Goal: Check status: Check status

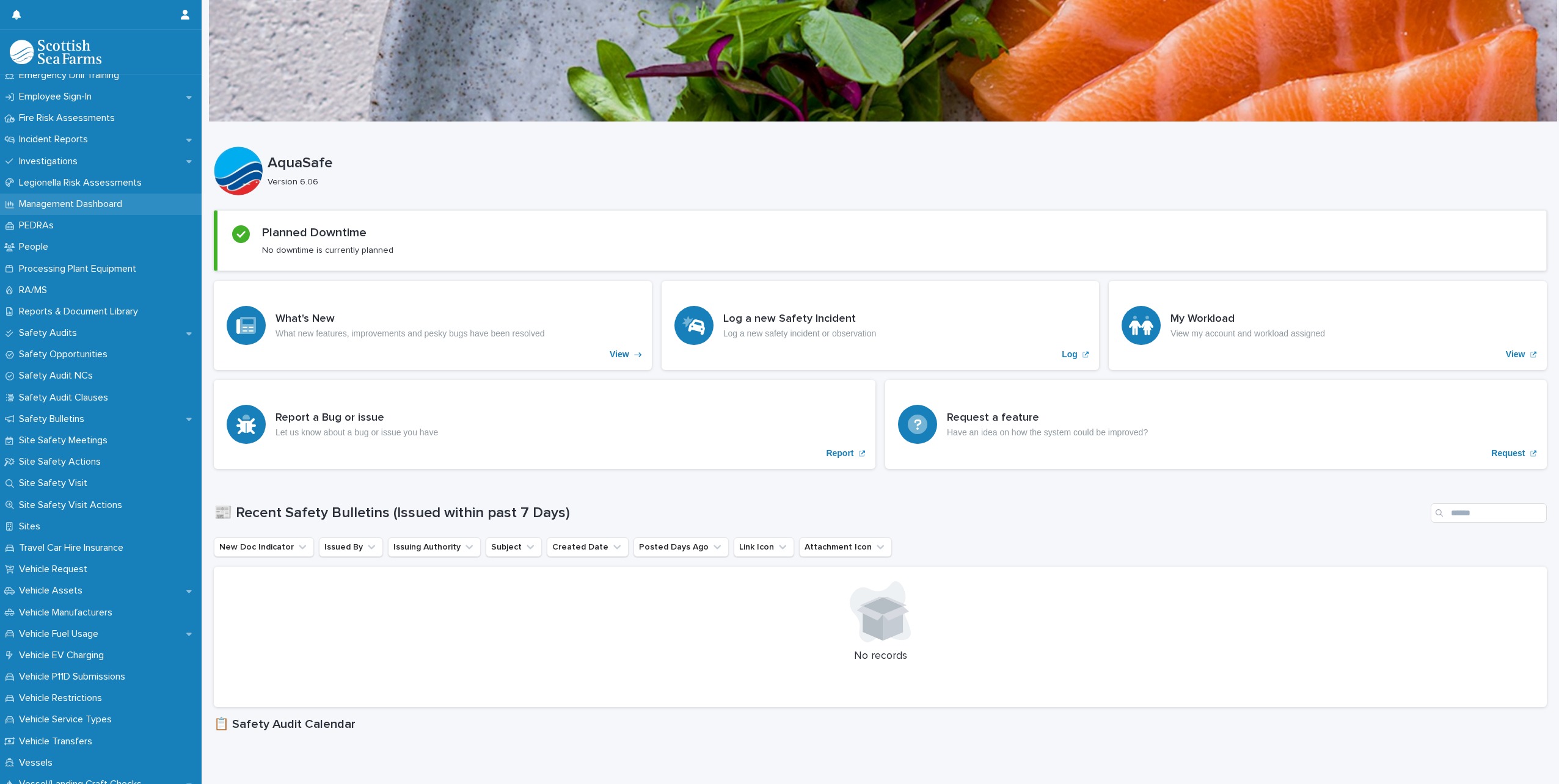
scroll to position [378, 0]
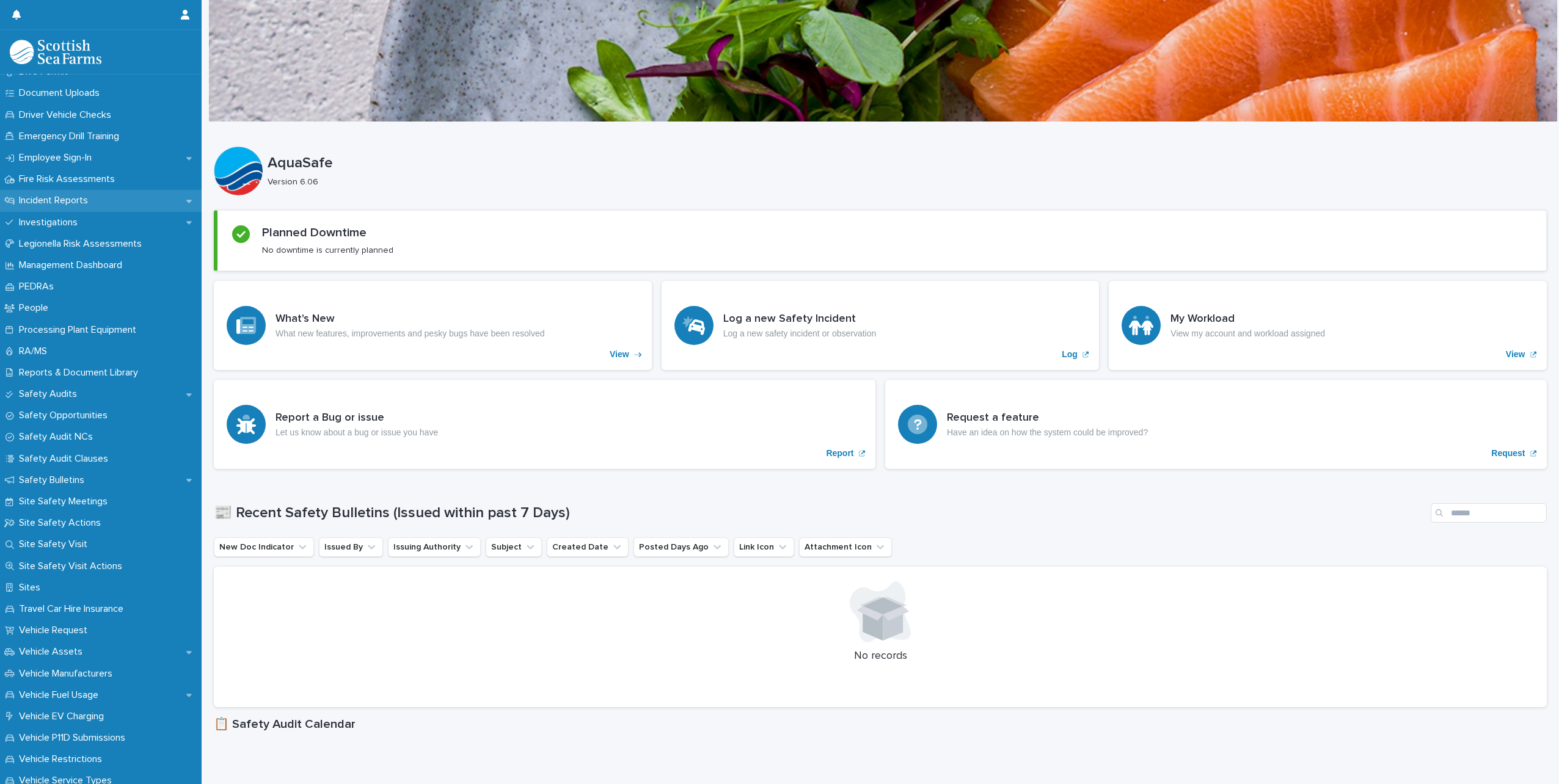
click at [86, 202] on p "Incident Reports" at bounding box center [56, 201] width 84 height 12
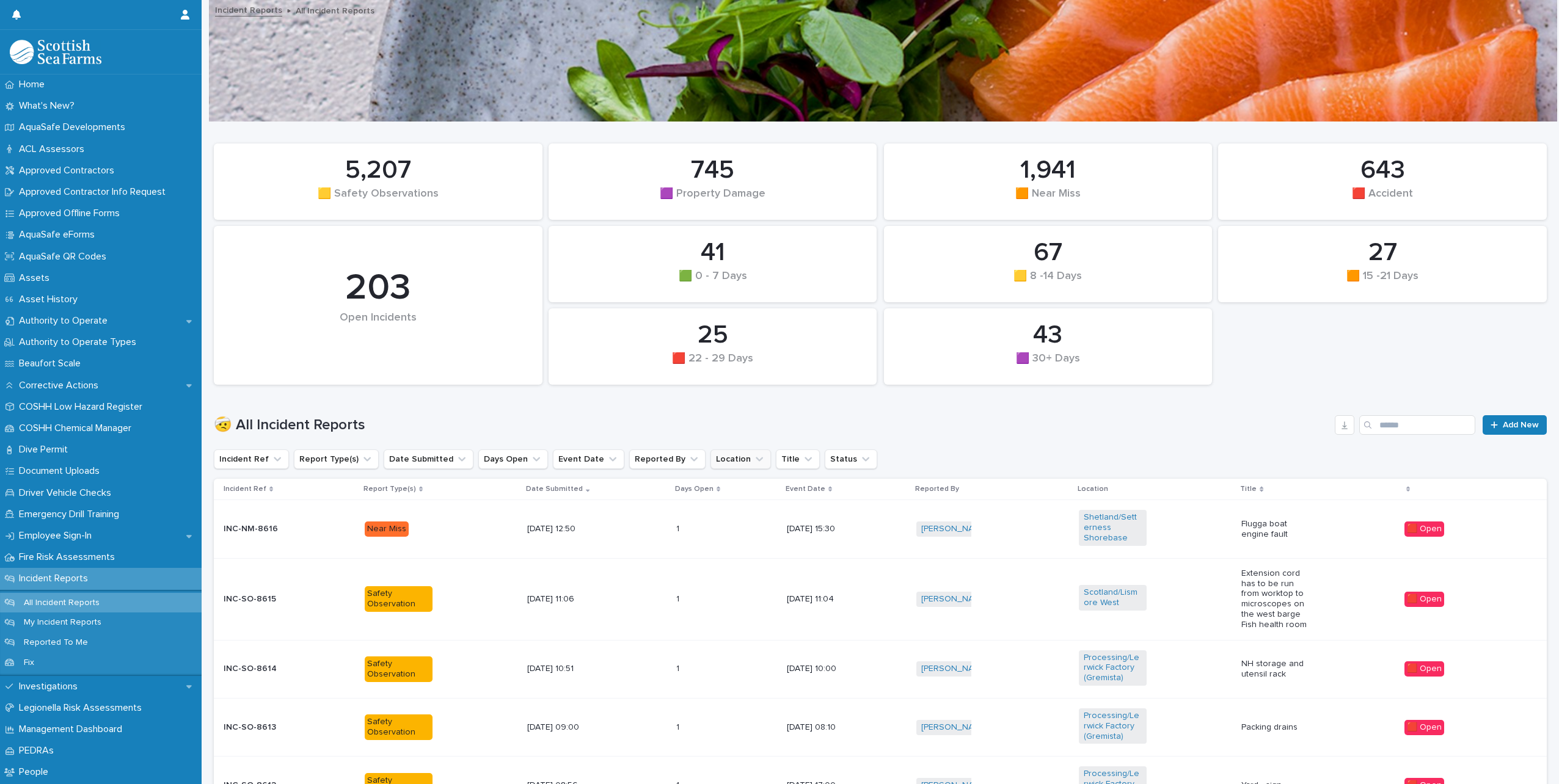
click at [754, 464] on icon "Location" at bounding box center [760, 459] width 12 height 12
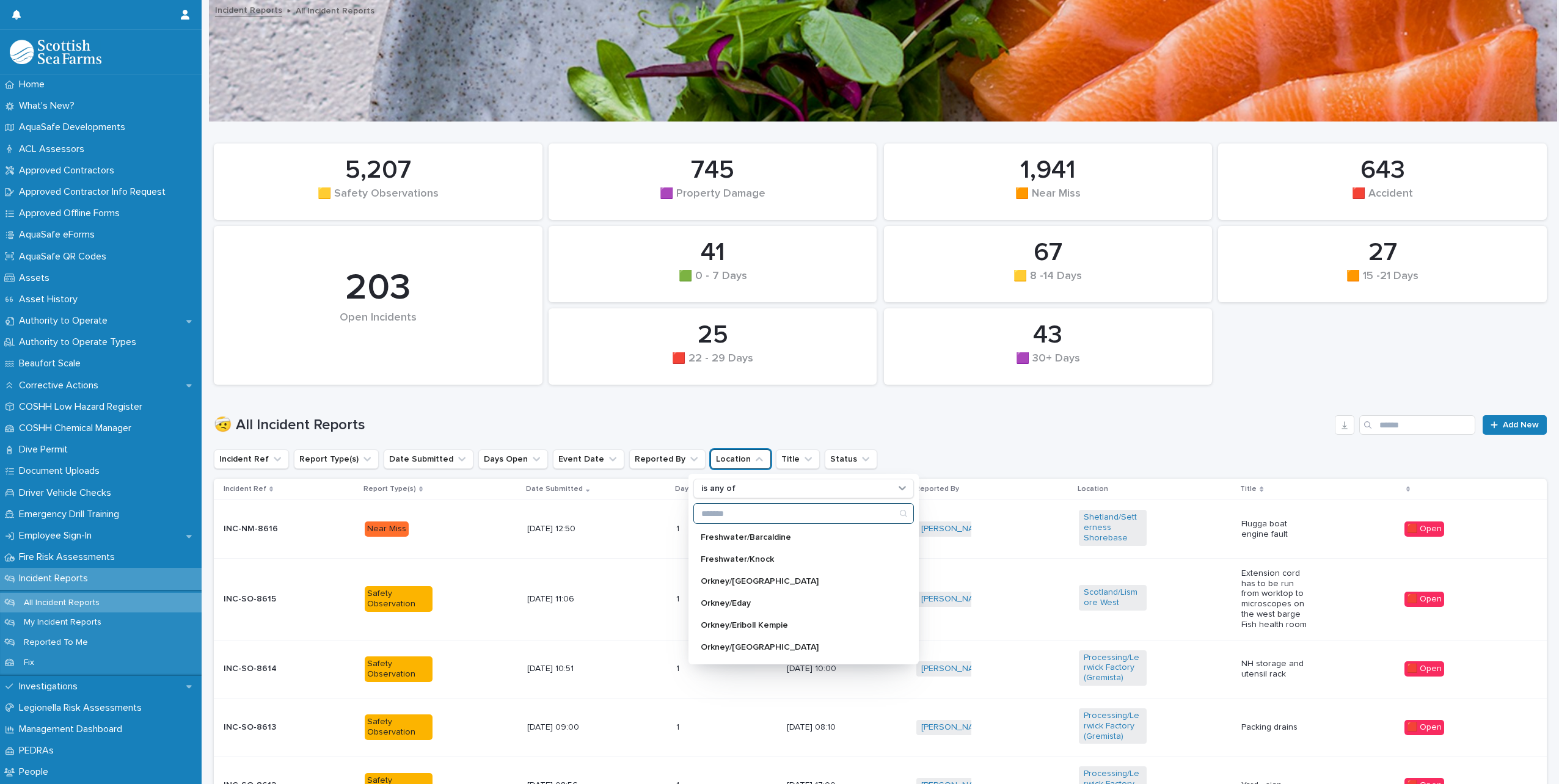
click at [731, 512] on input "Search" at bounding box center [803, 514] width 219 height 20
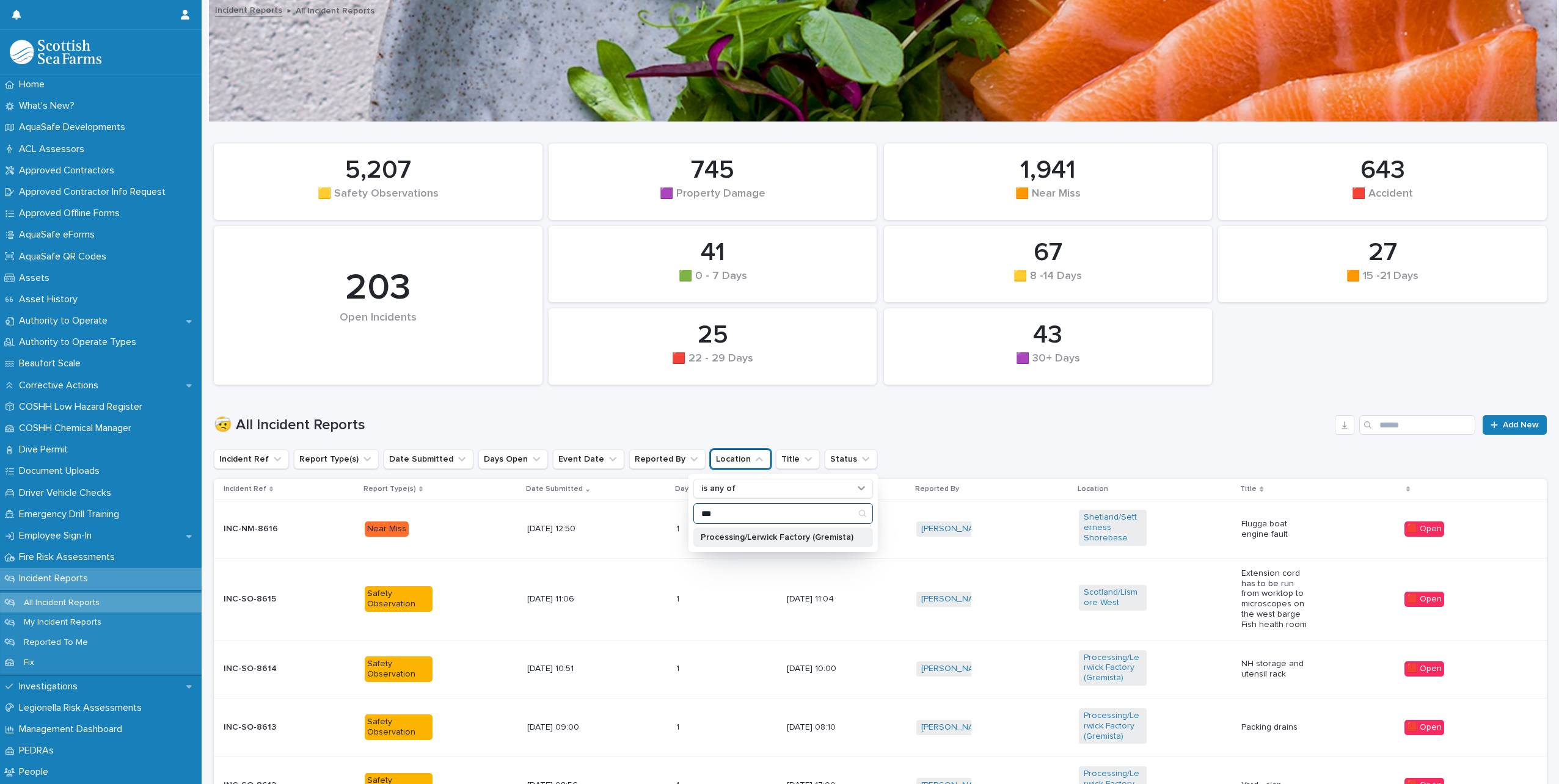
type input "***"
click at [759, 535] on p "Processing/Lerwick Factory (Gremista)" at bounding box center [777, 537] width 153 height 9
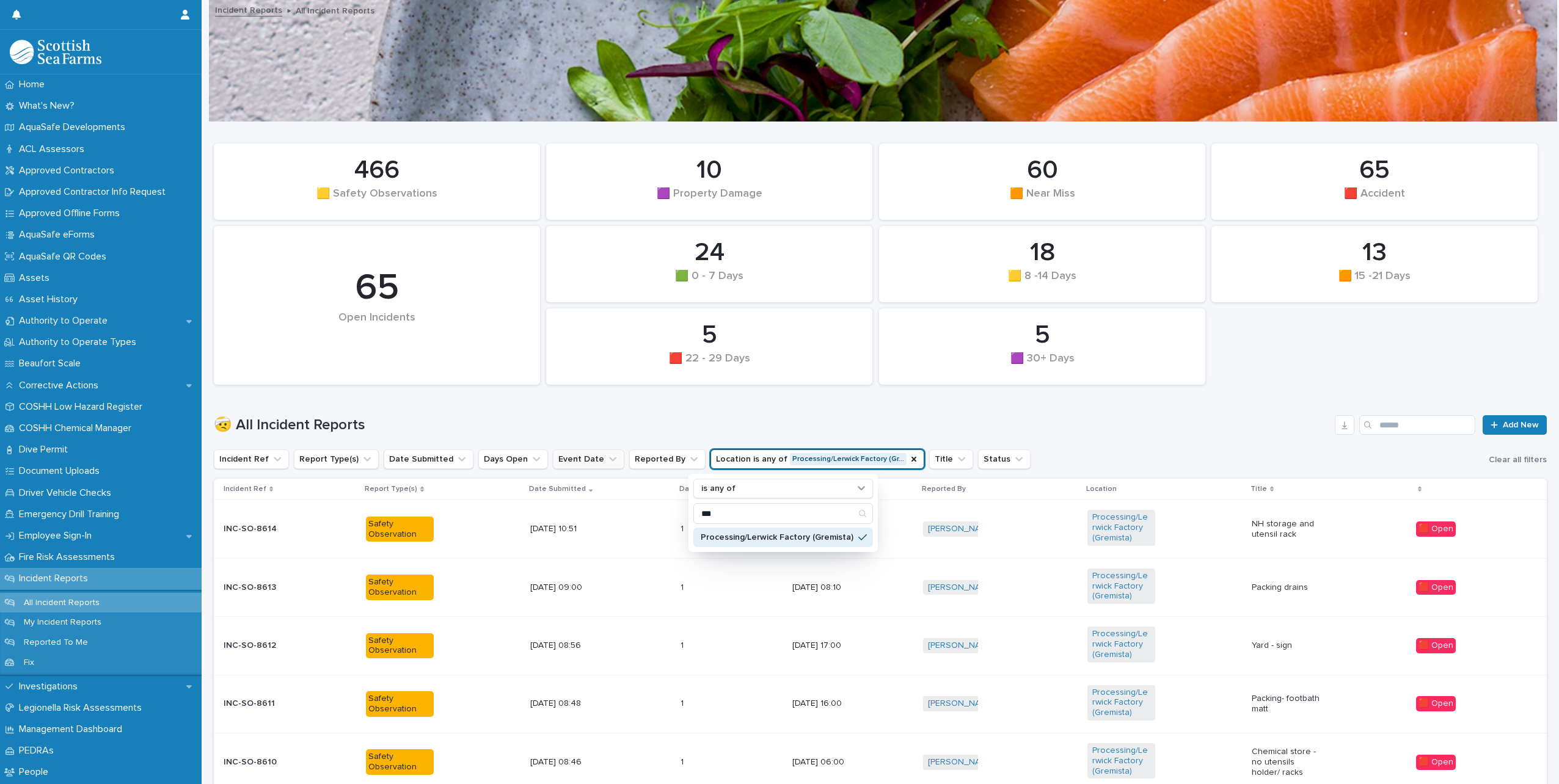
click at [607, 456] on icon "Event Date" at bounding box center [613, 459] width 12 height 12
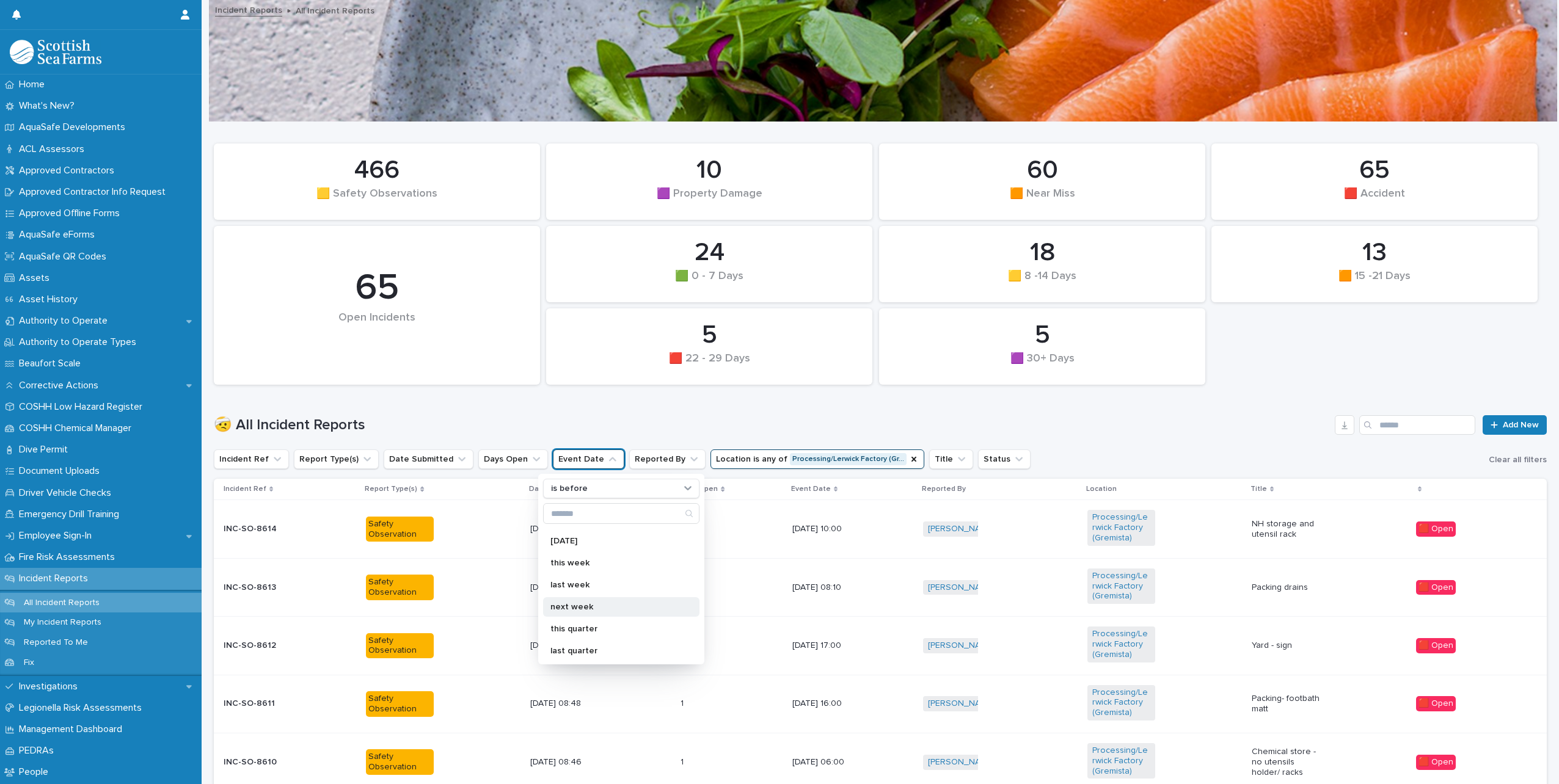
scroll to position [123, 0]
click at [586, 631] on p "this month" at bounding box center [615, 634] width 130 height 9
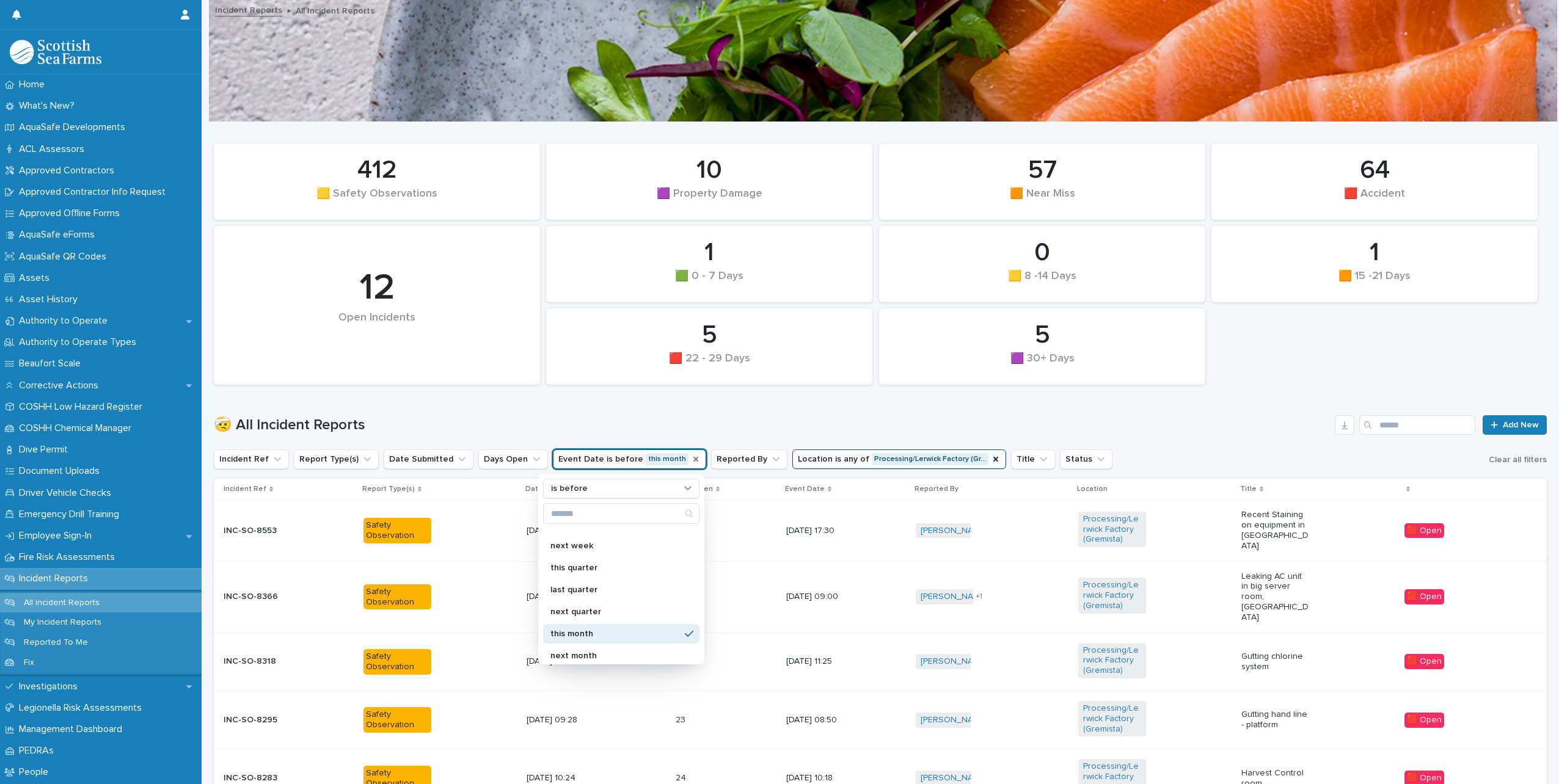
click at [691, 461] on icon "Event Date" at bounding box center [696, 459] width 10 height 10
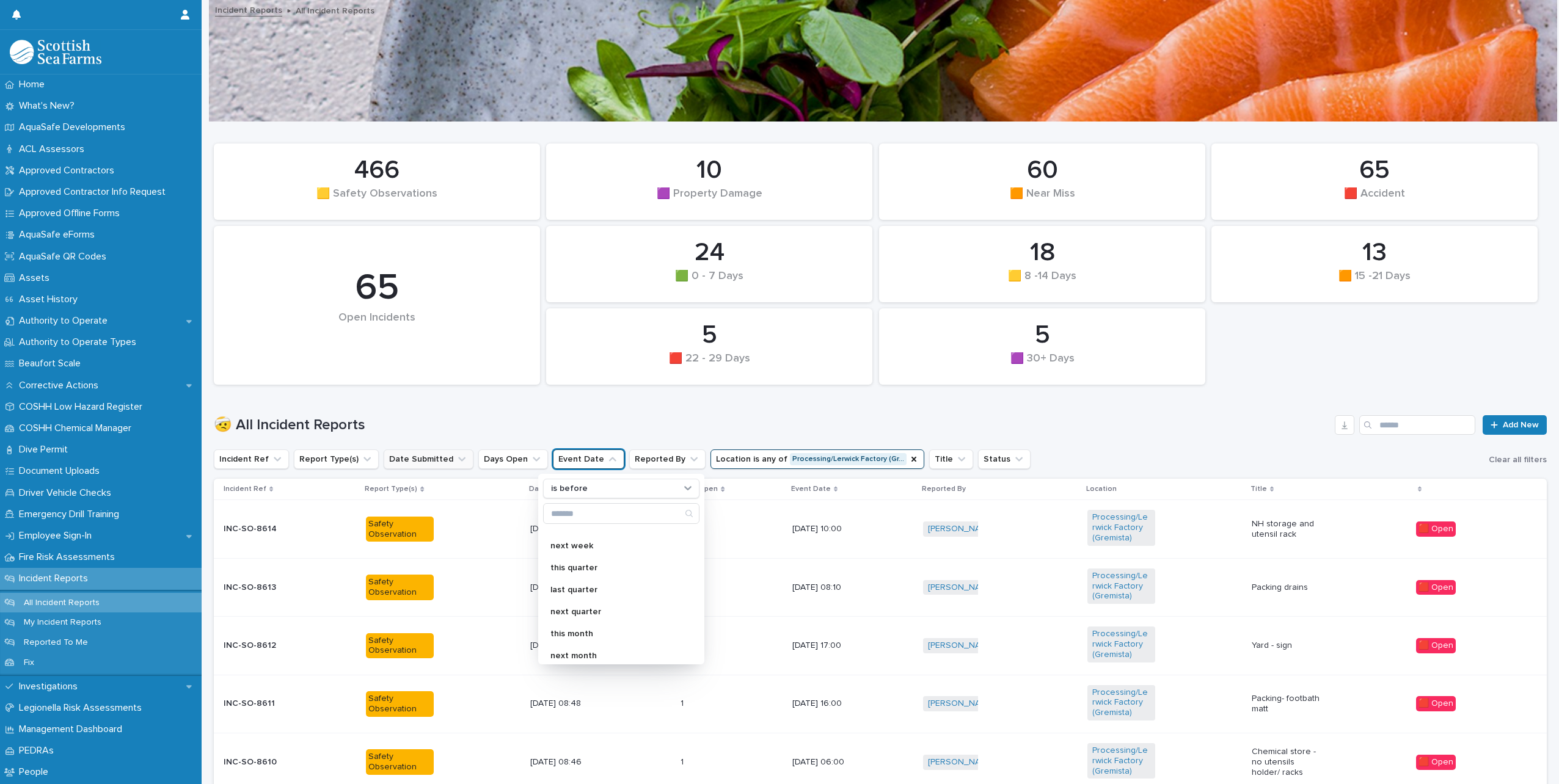
click at [459, 460] on icon "Date Submitted" at bounding box center [462, 459] width 7 height 4
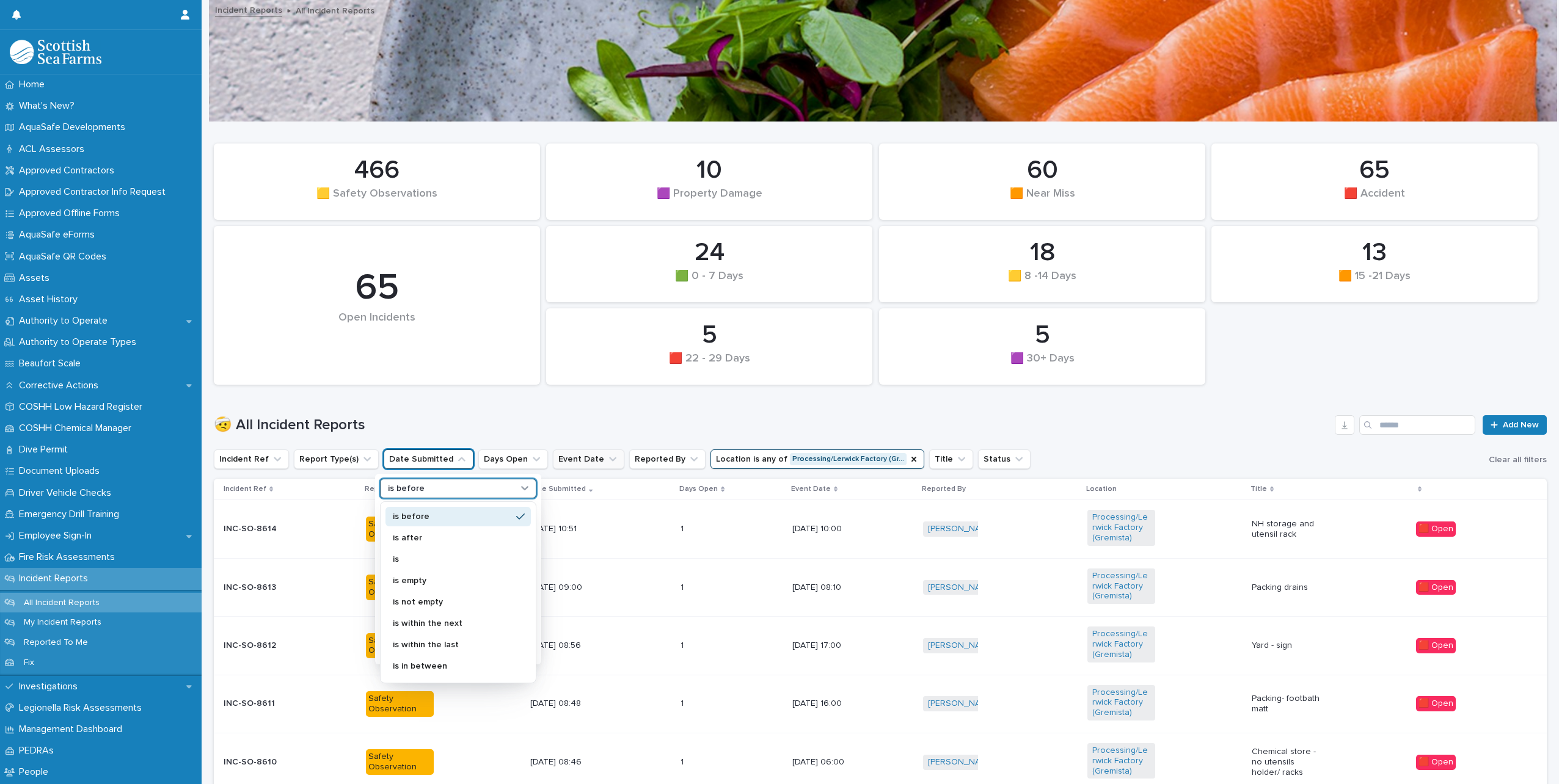
click at [524, 486] on icon at bounding box center [524, 488] width 12 height 12
click at [462, 559] on p "is" at bounding box center [452, 559] width 119 height 9
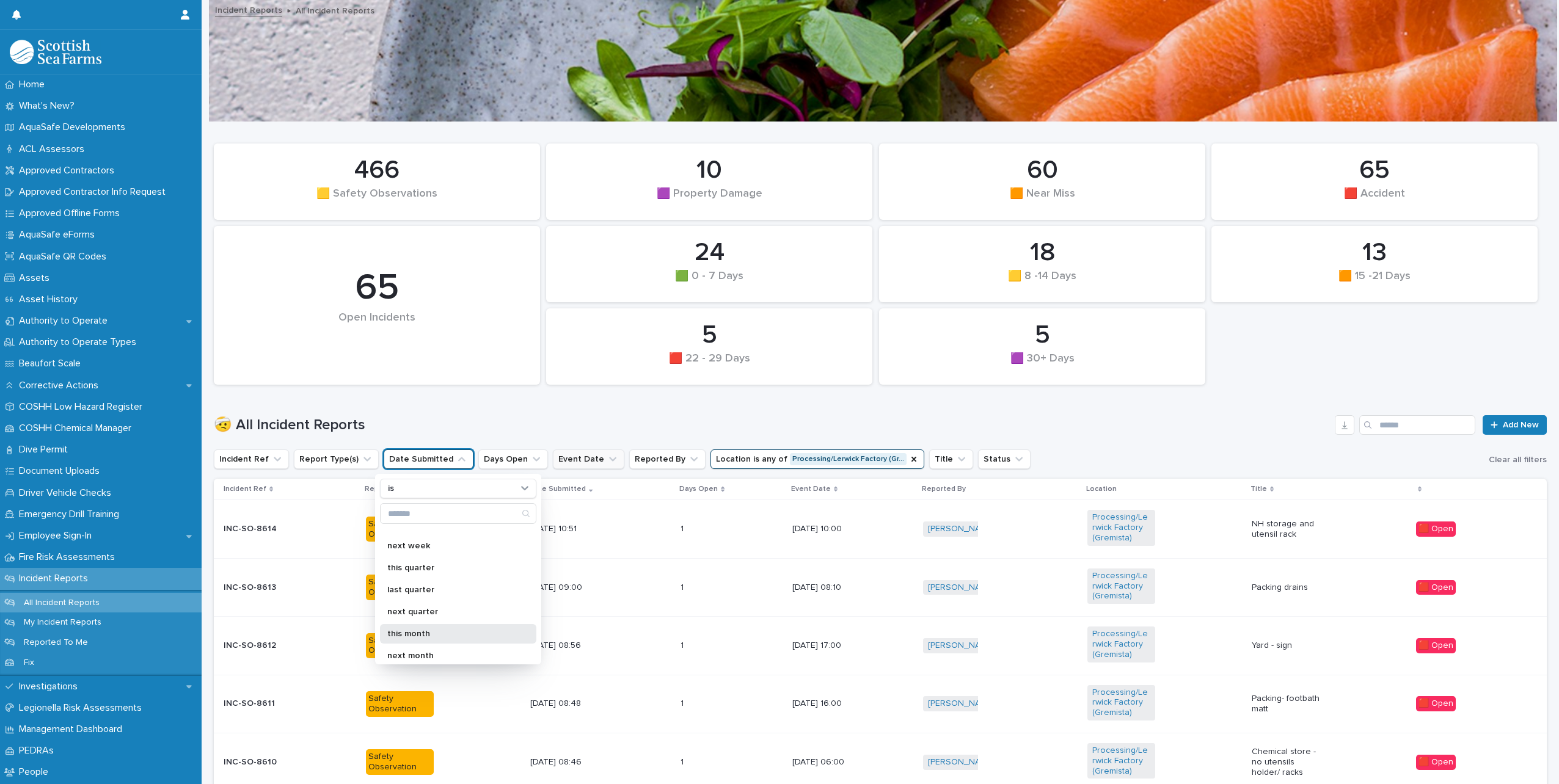
click at [434, 633] on p "this month" at bounding box center [453, 634] width 130 height 9
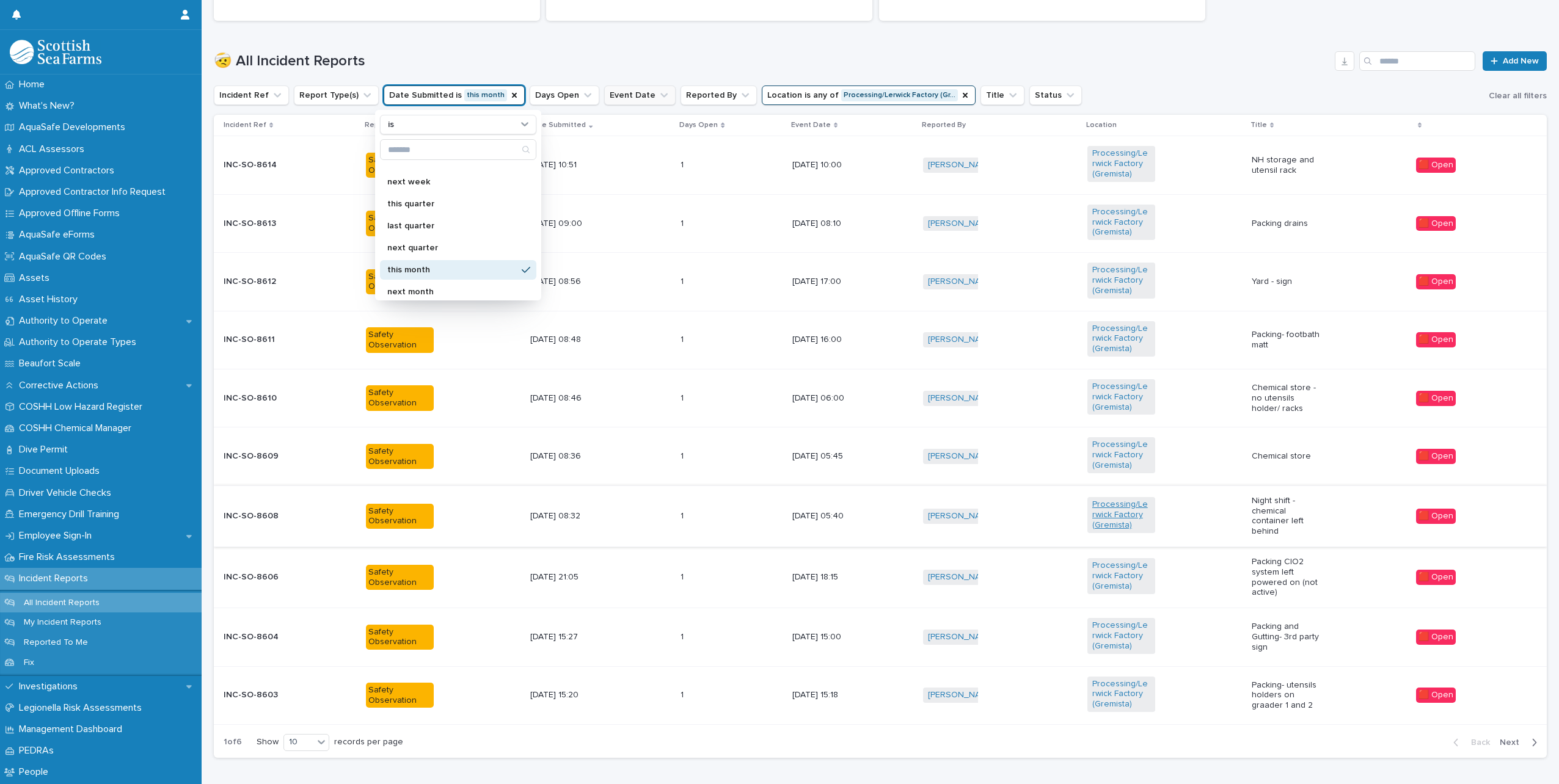
scroll to position [417, 0]
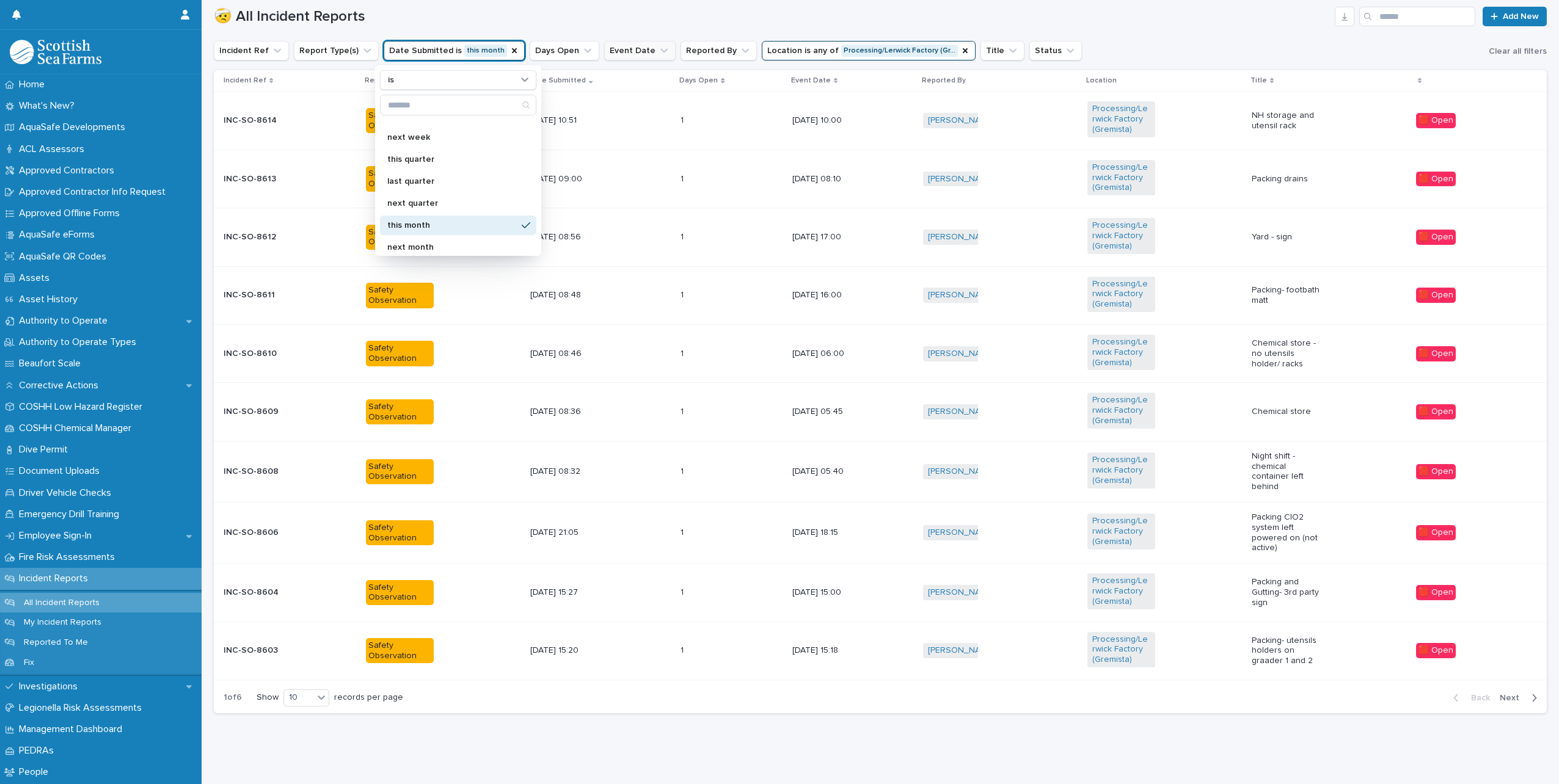
click at [634, 525] on div "[DATE] 21:05" at bounding box center [600, 533] width 141 height 20
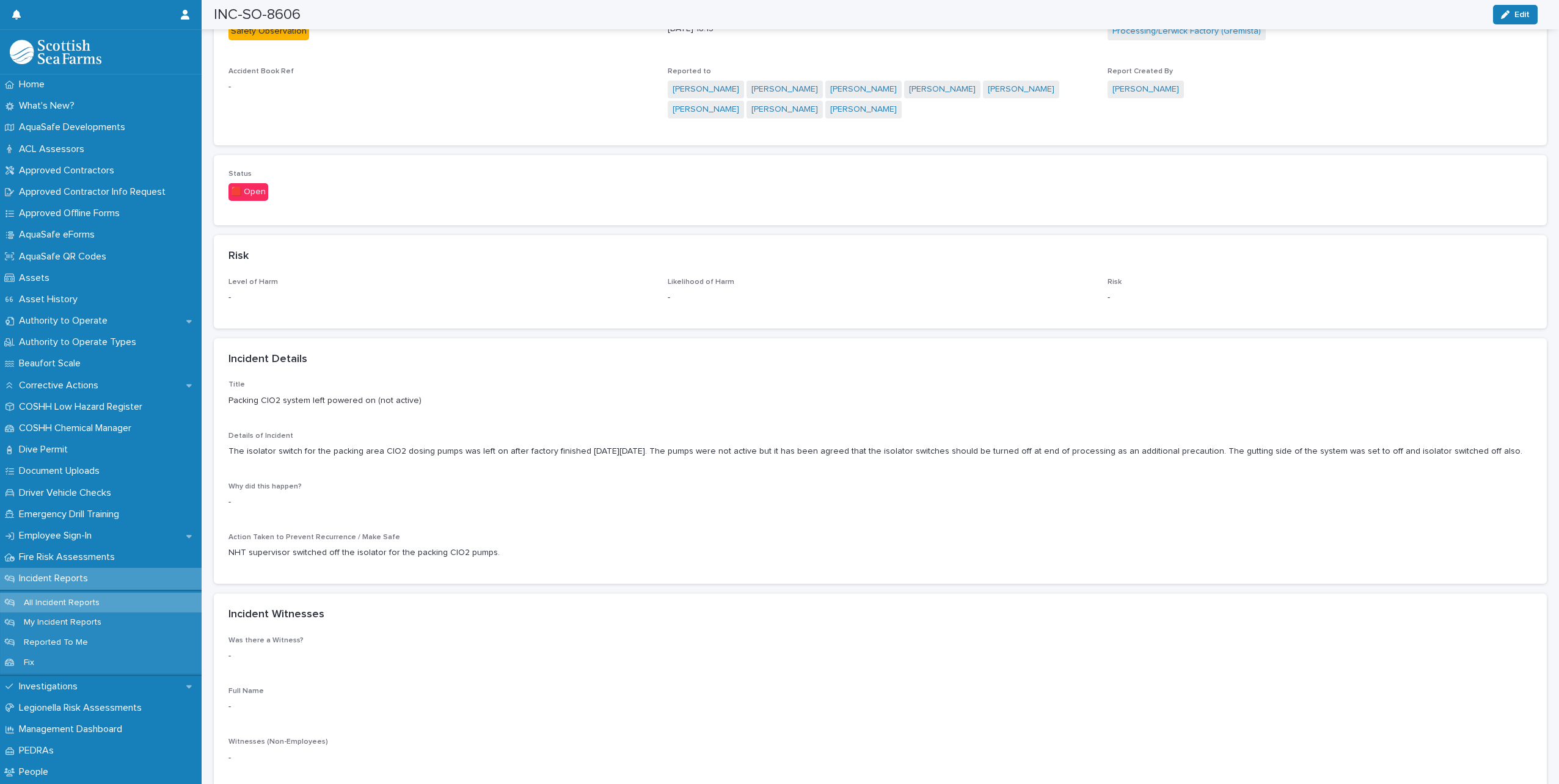
scroll to position [671, 0]
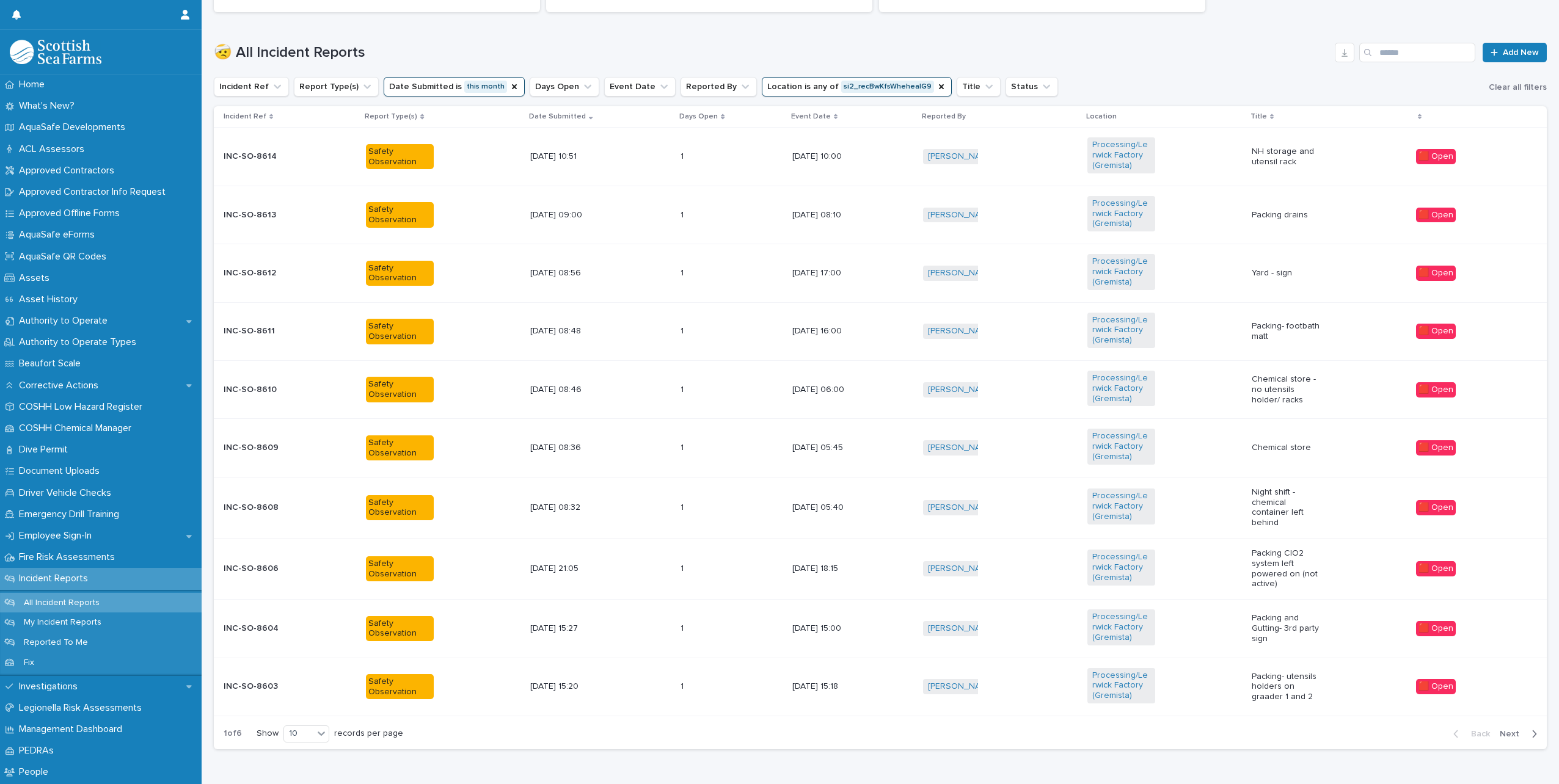
scroll to position [376, 0]
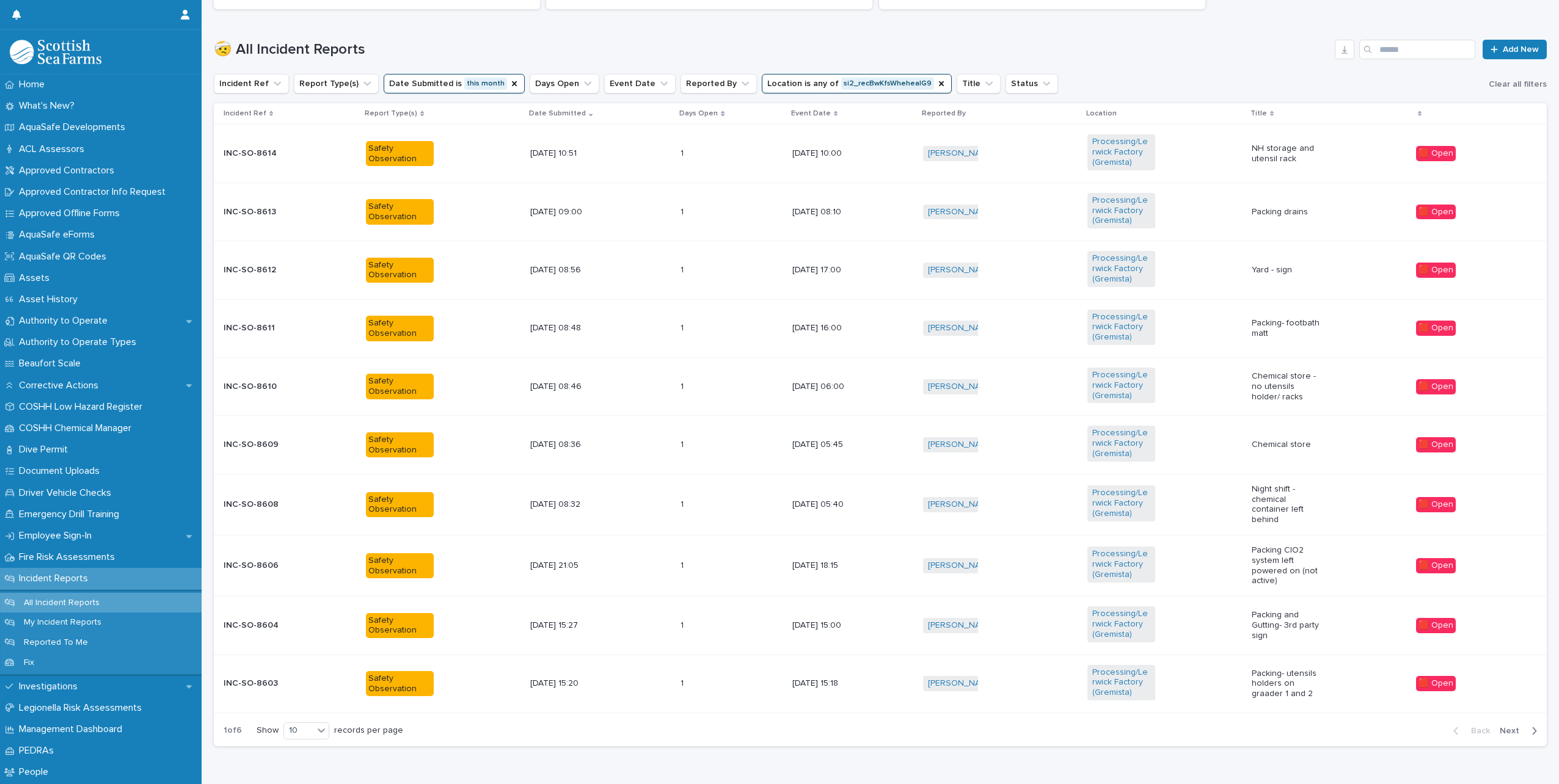
click at [1500, 729] on span "Next" at bounding box center [1513, 730] width 27 height 9
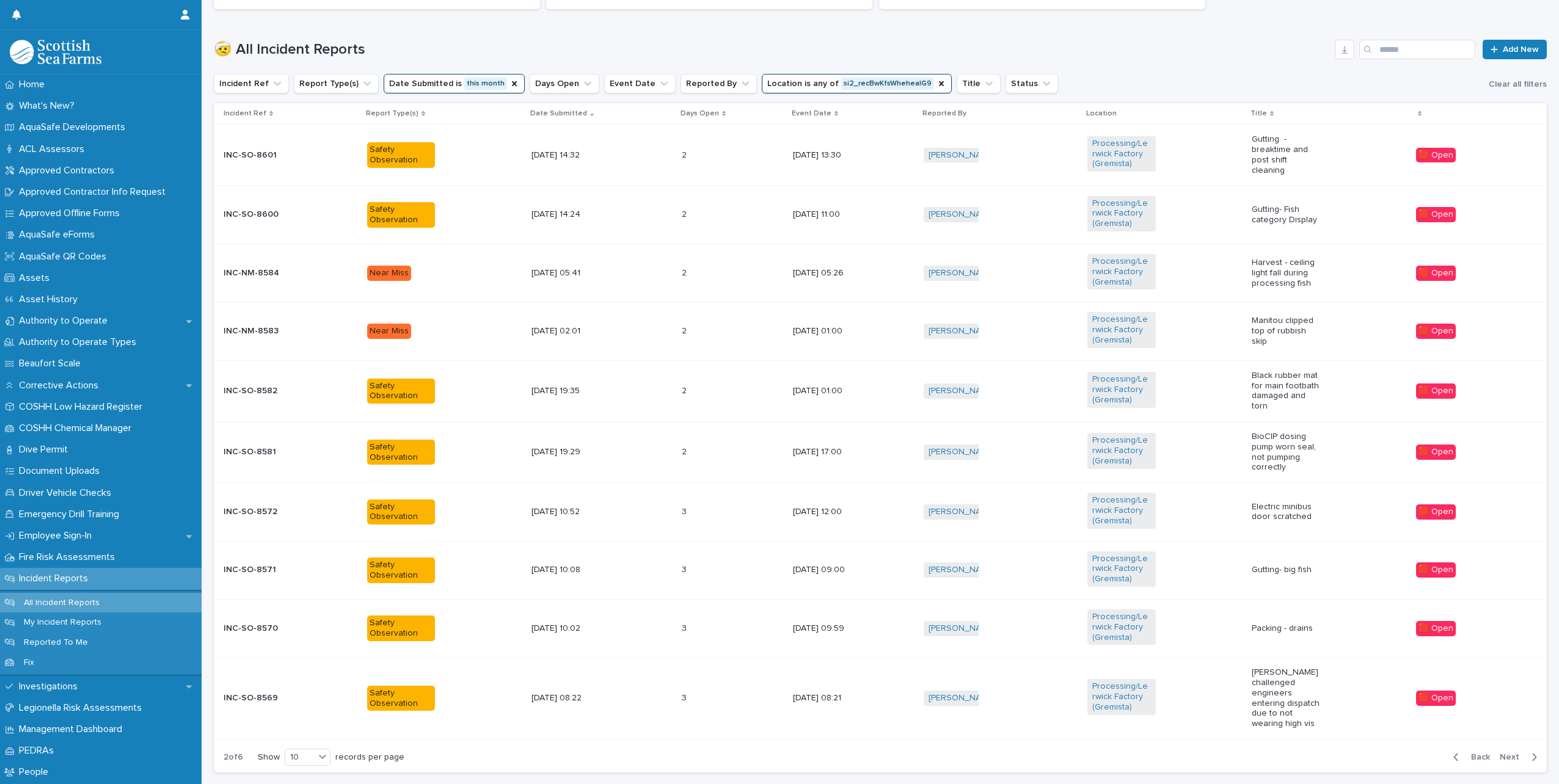
scroll to position [389, 0]
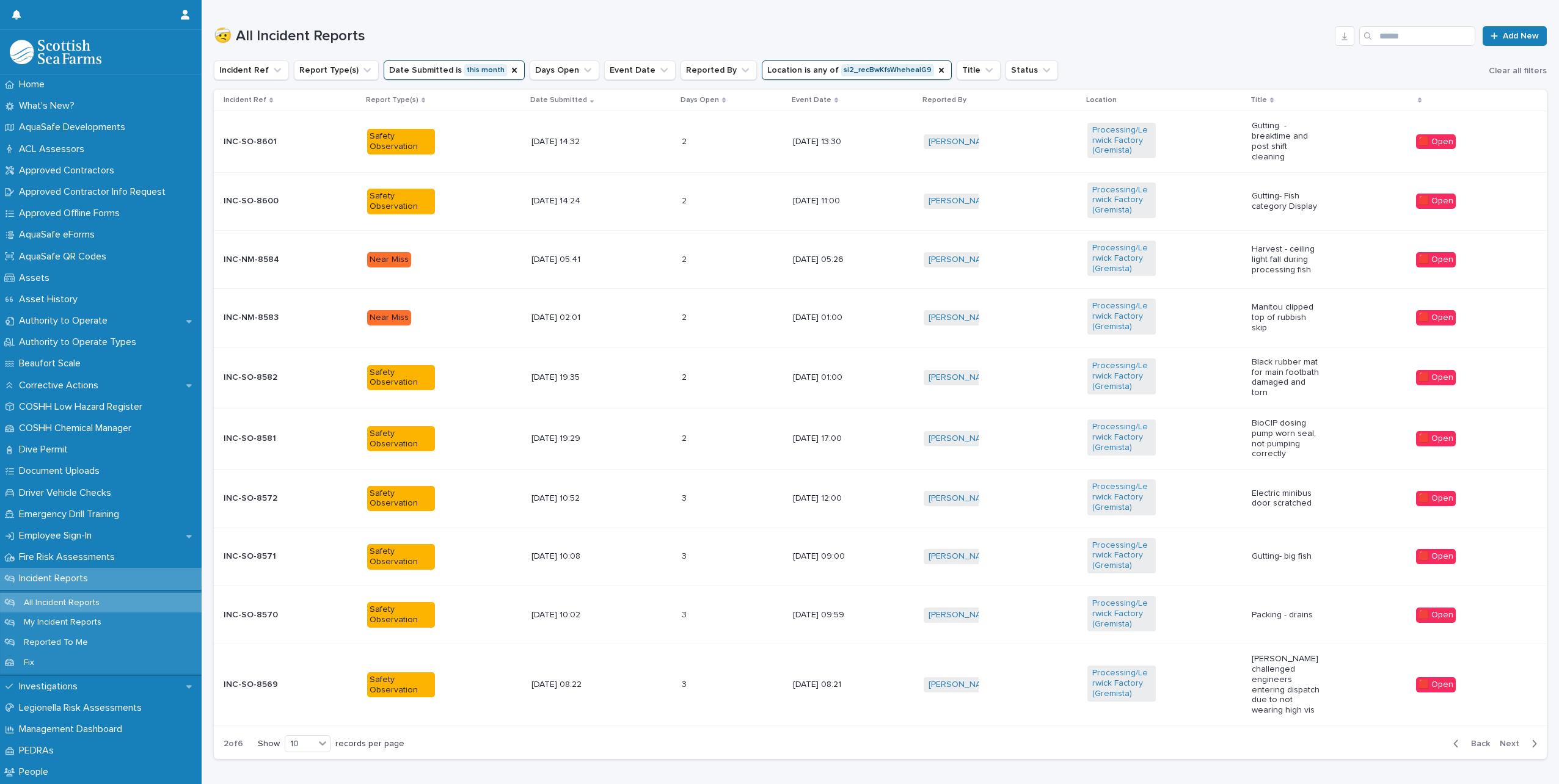
click at [1512, 745] on span "Next" at bounding box center [1513, 743] width 27 height 9
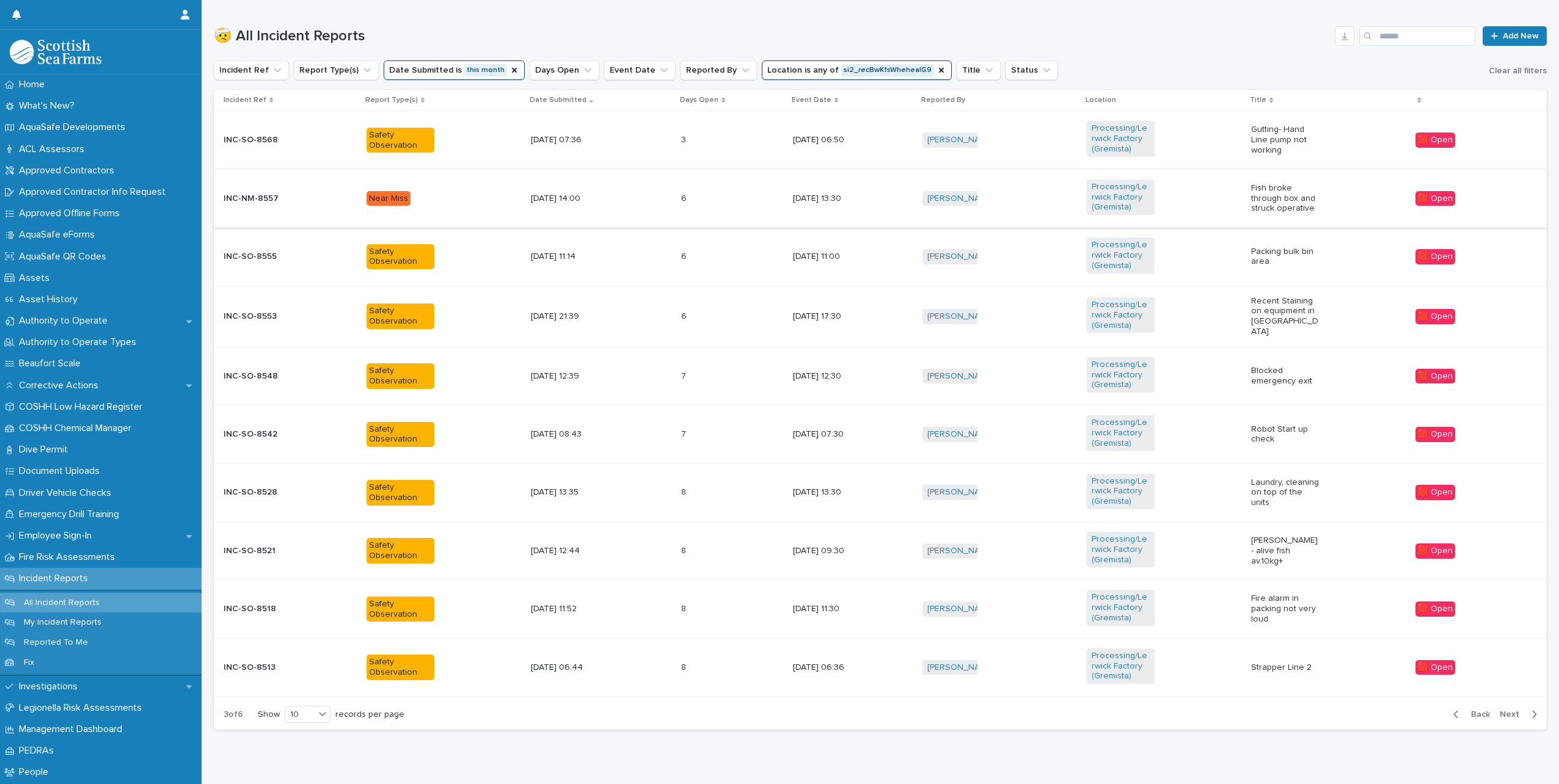
scroll to position [373, 0]
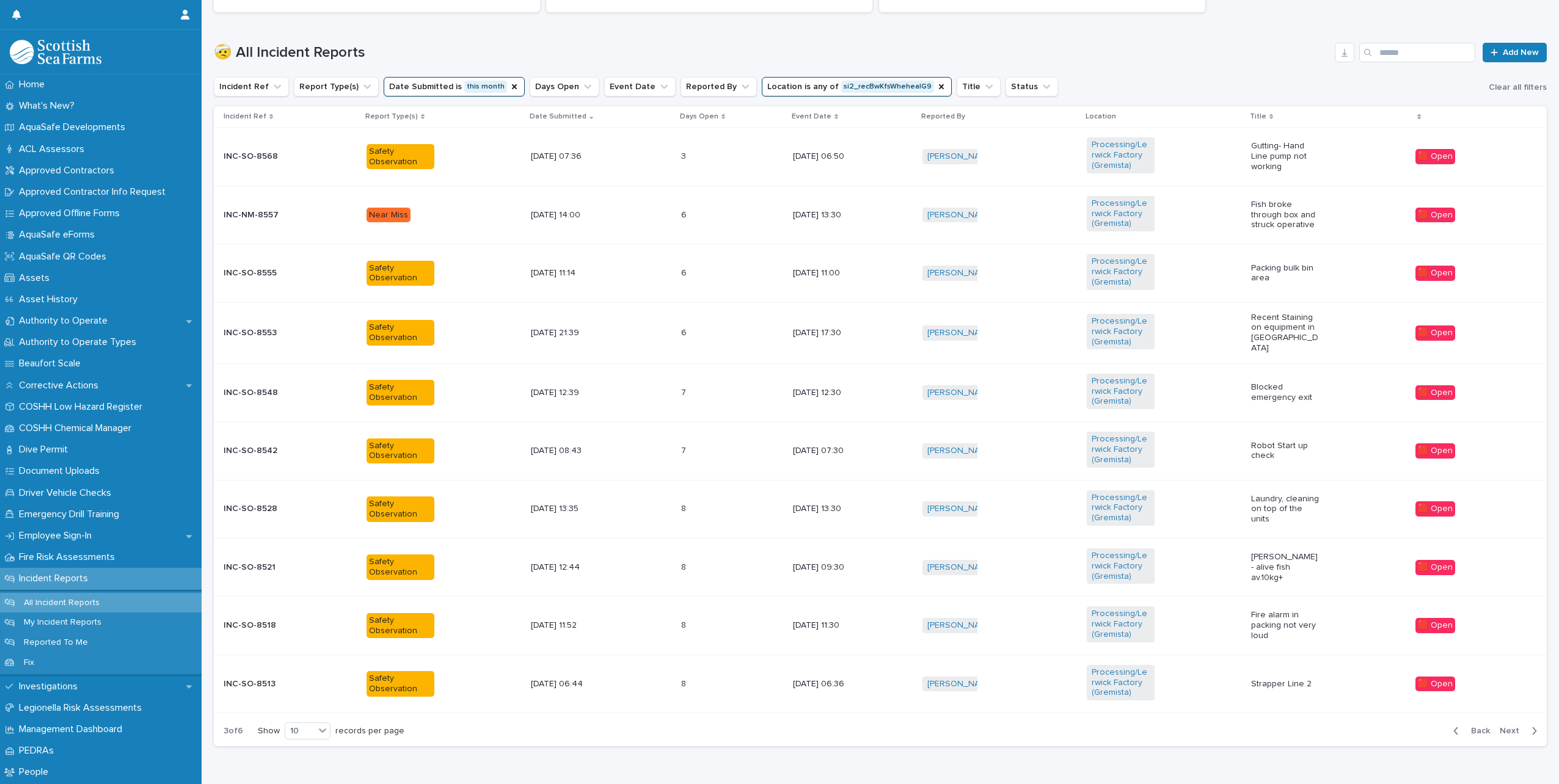
click at [1517, 726] on span "Next" at bounding box center [1513, 730] width 27 height 9
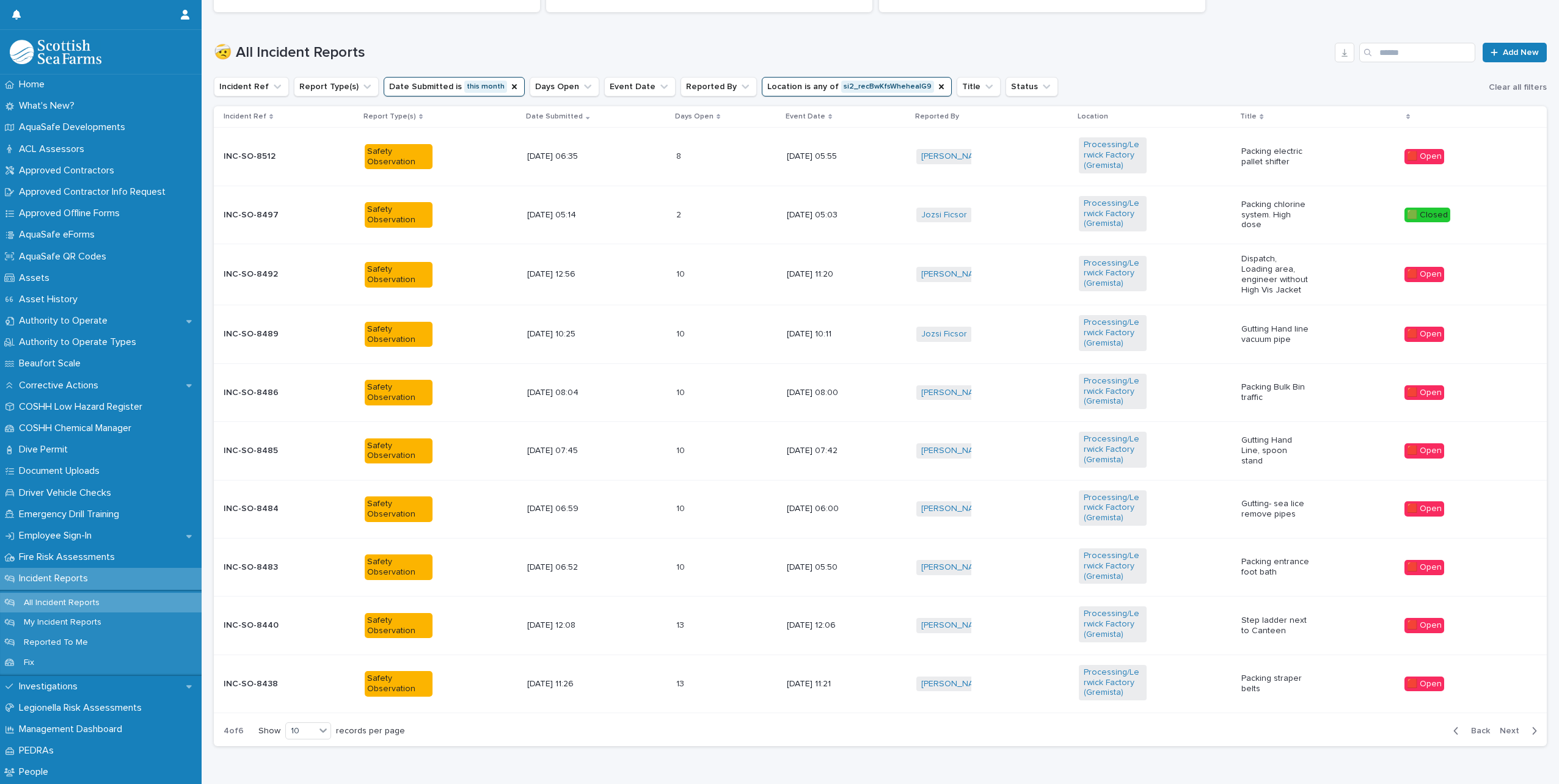
scroll to position [375, 0]
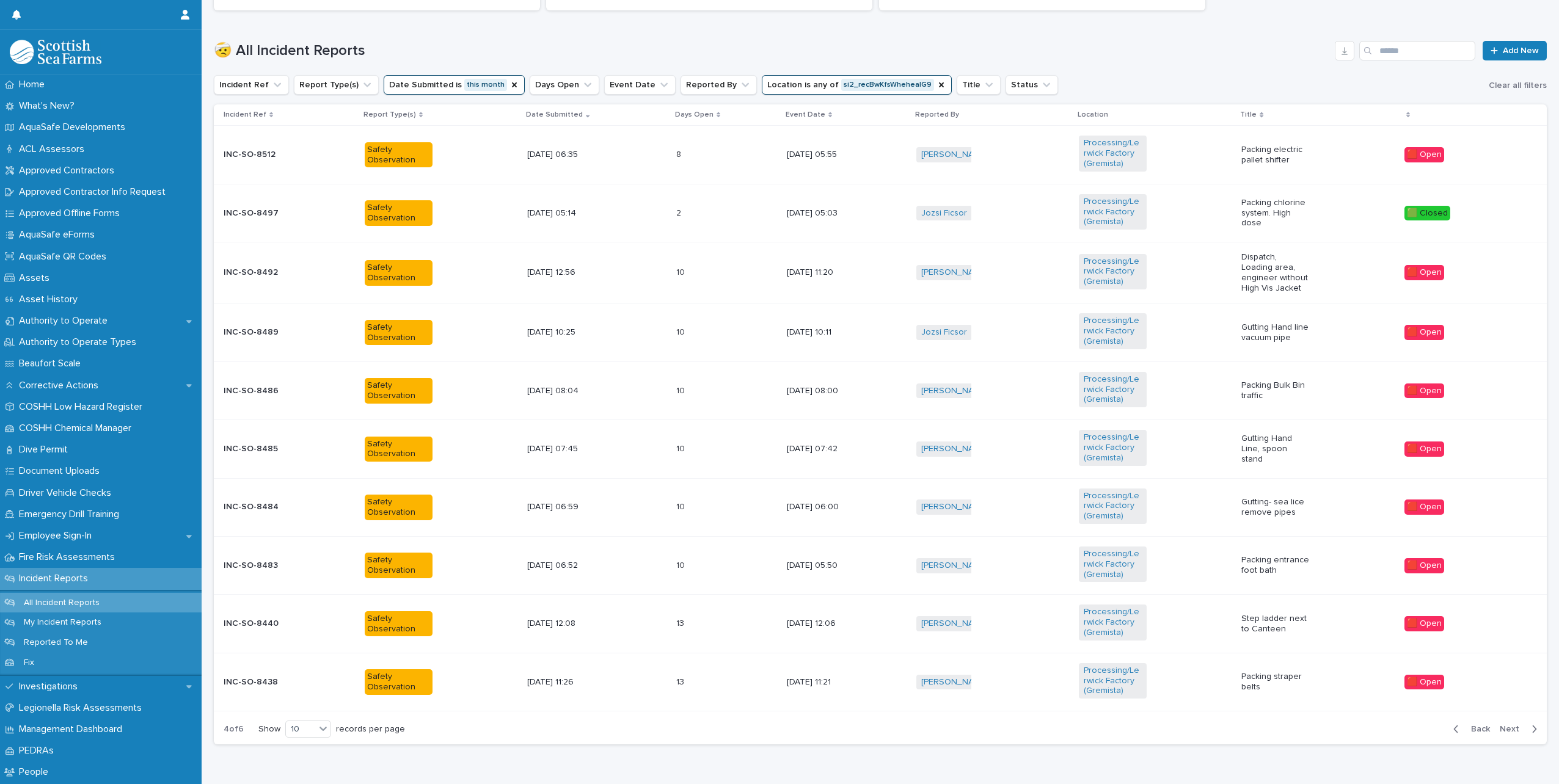
click at [1513, 726] on span "Next" at bounding box center [1513, 729] width 27 height 9
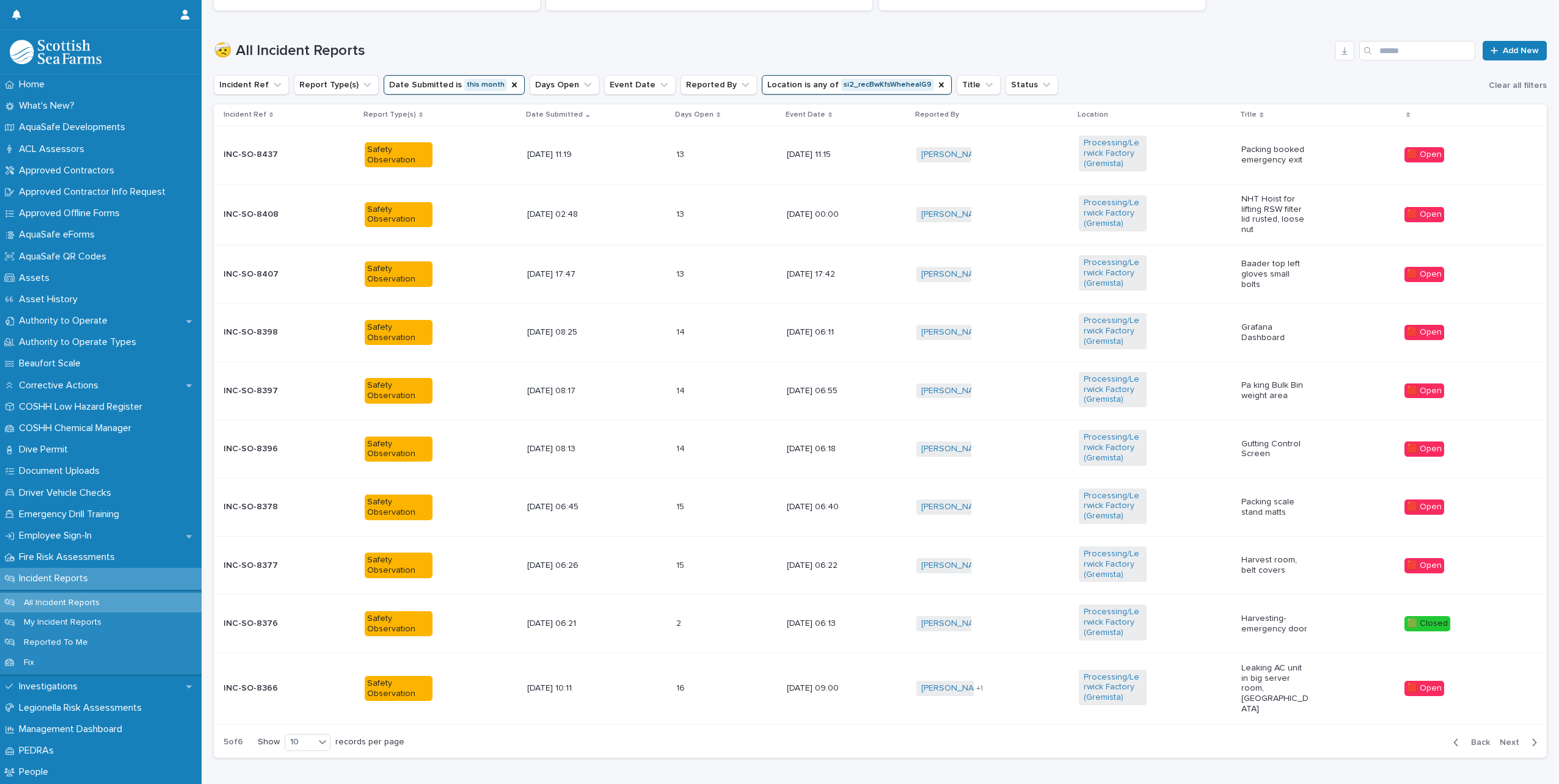
click at [1500, 738] on span "Next" at bounding box center [1513, 742] width 27 height 9
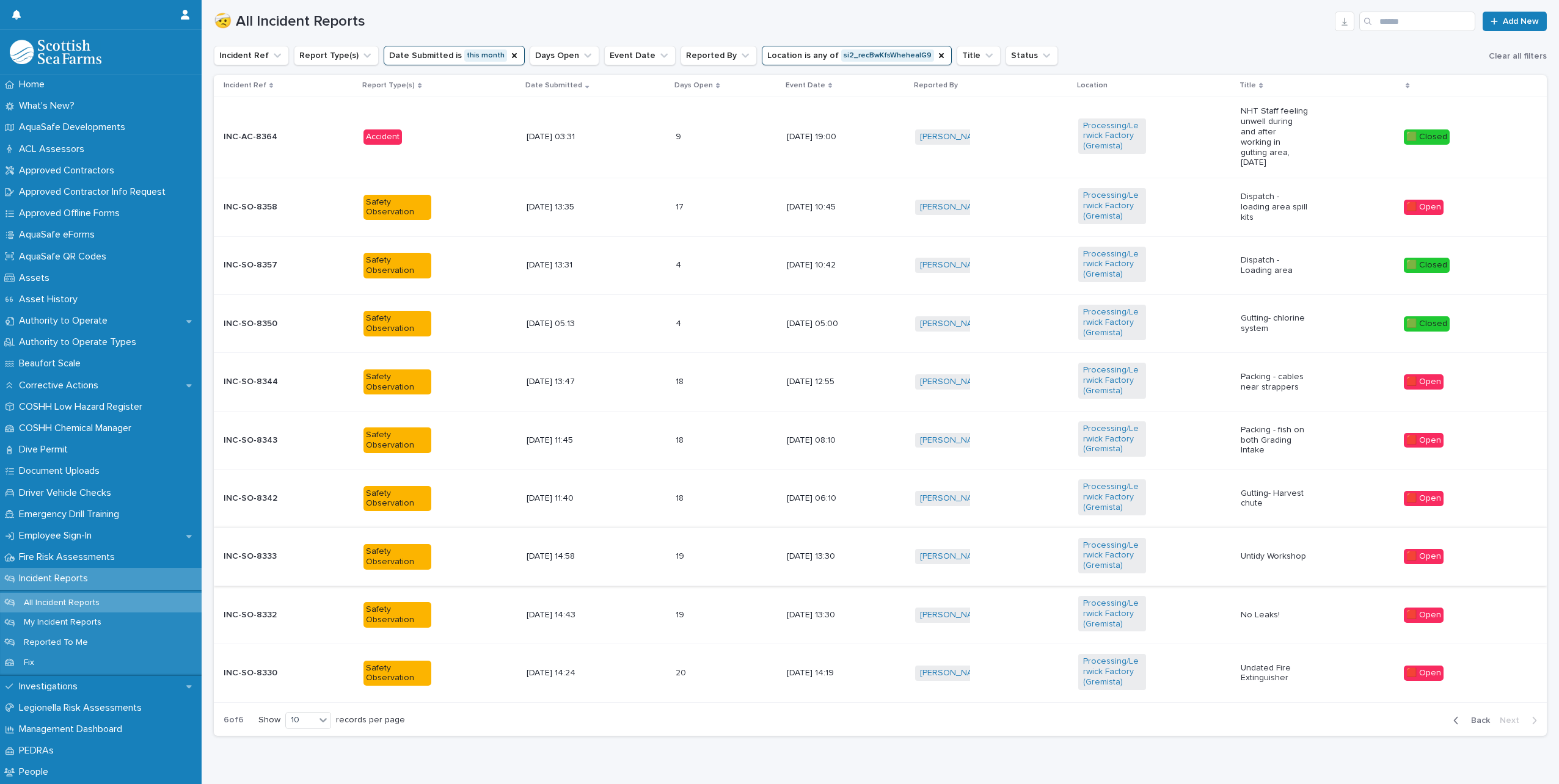
scroll to position [435, 0]
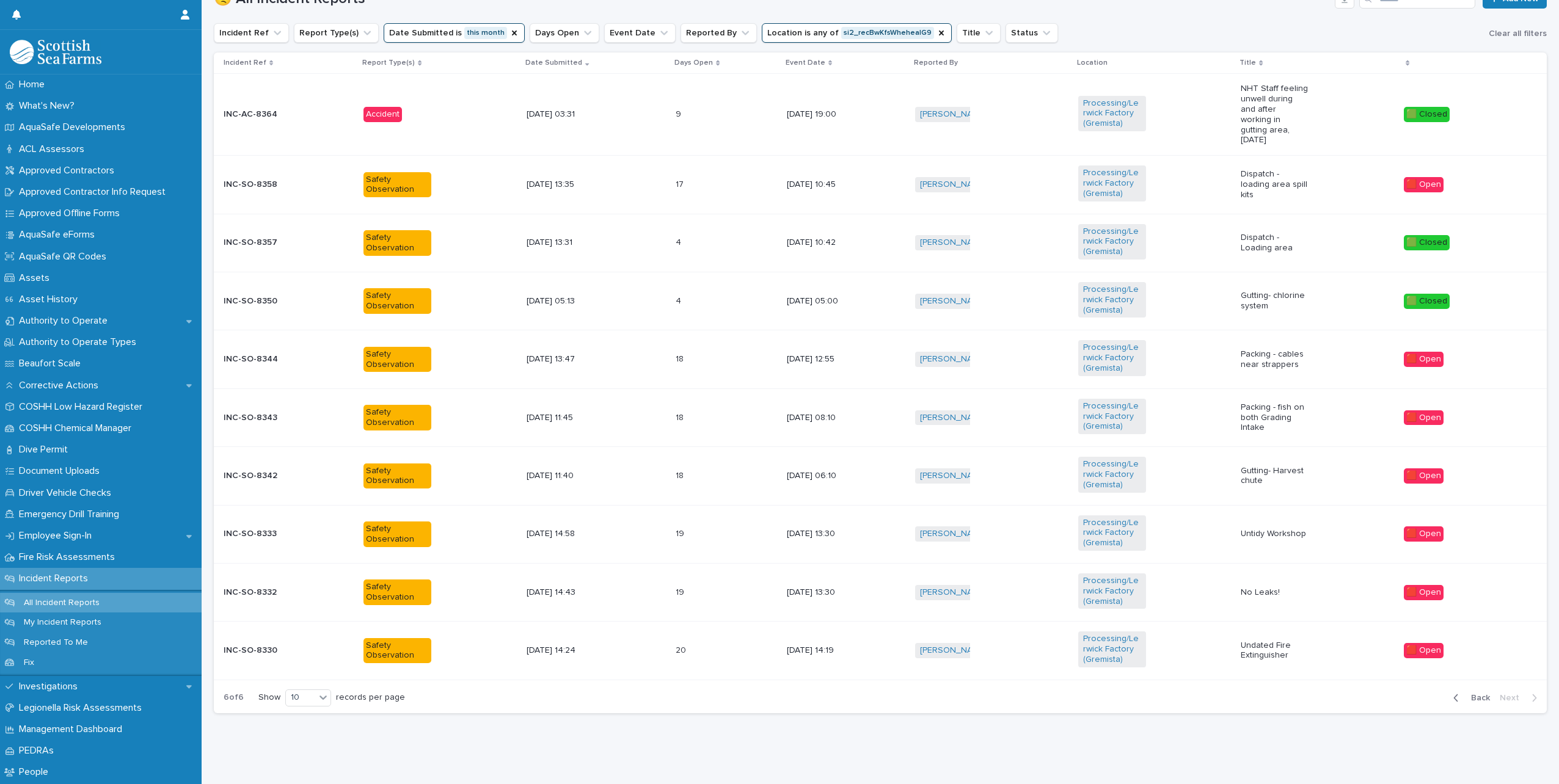
click at [1470, 693] on span "Back" at bounding box center [1476, 697] width 26 height 9
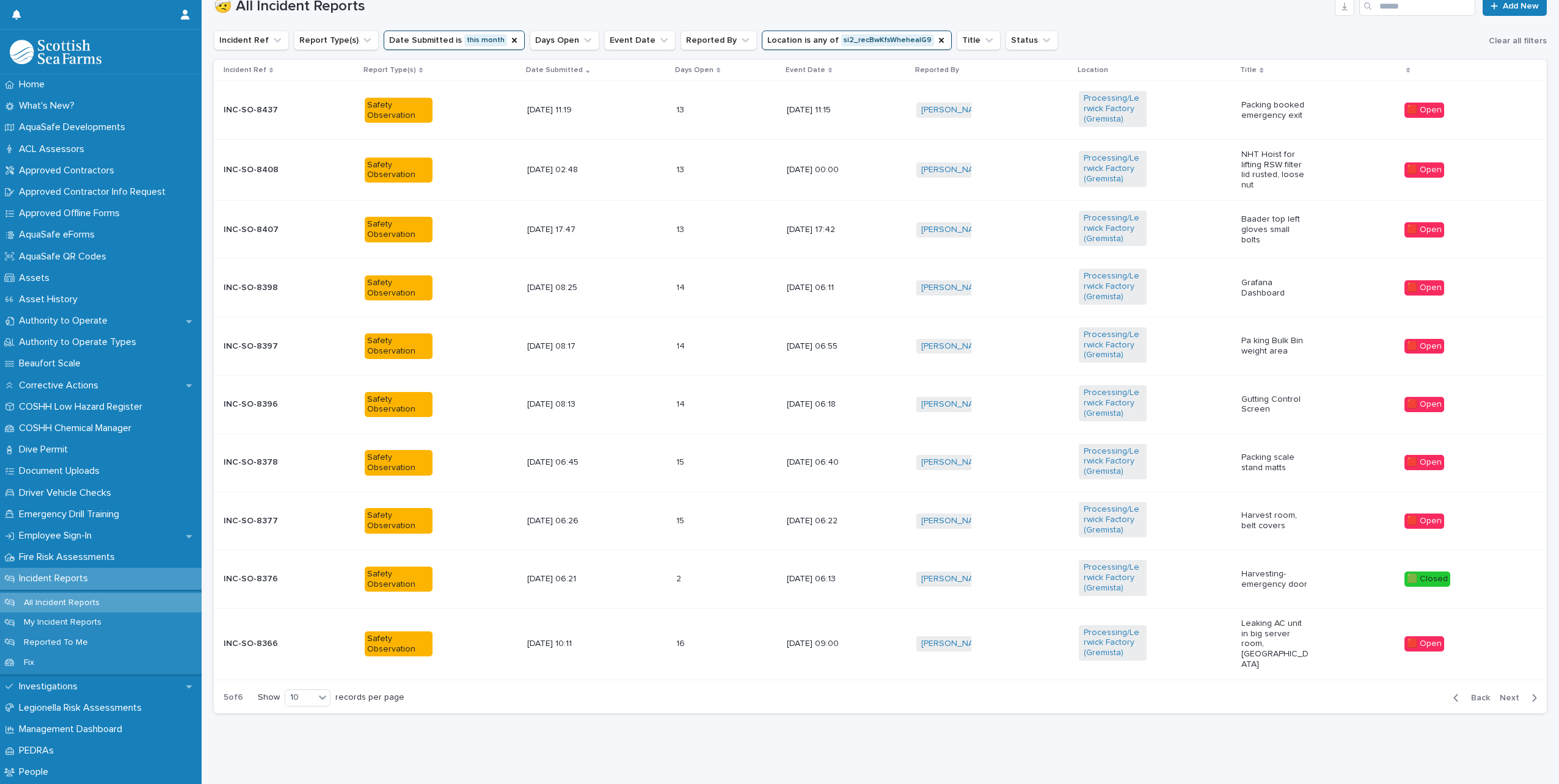
scroll to position [414, 0]
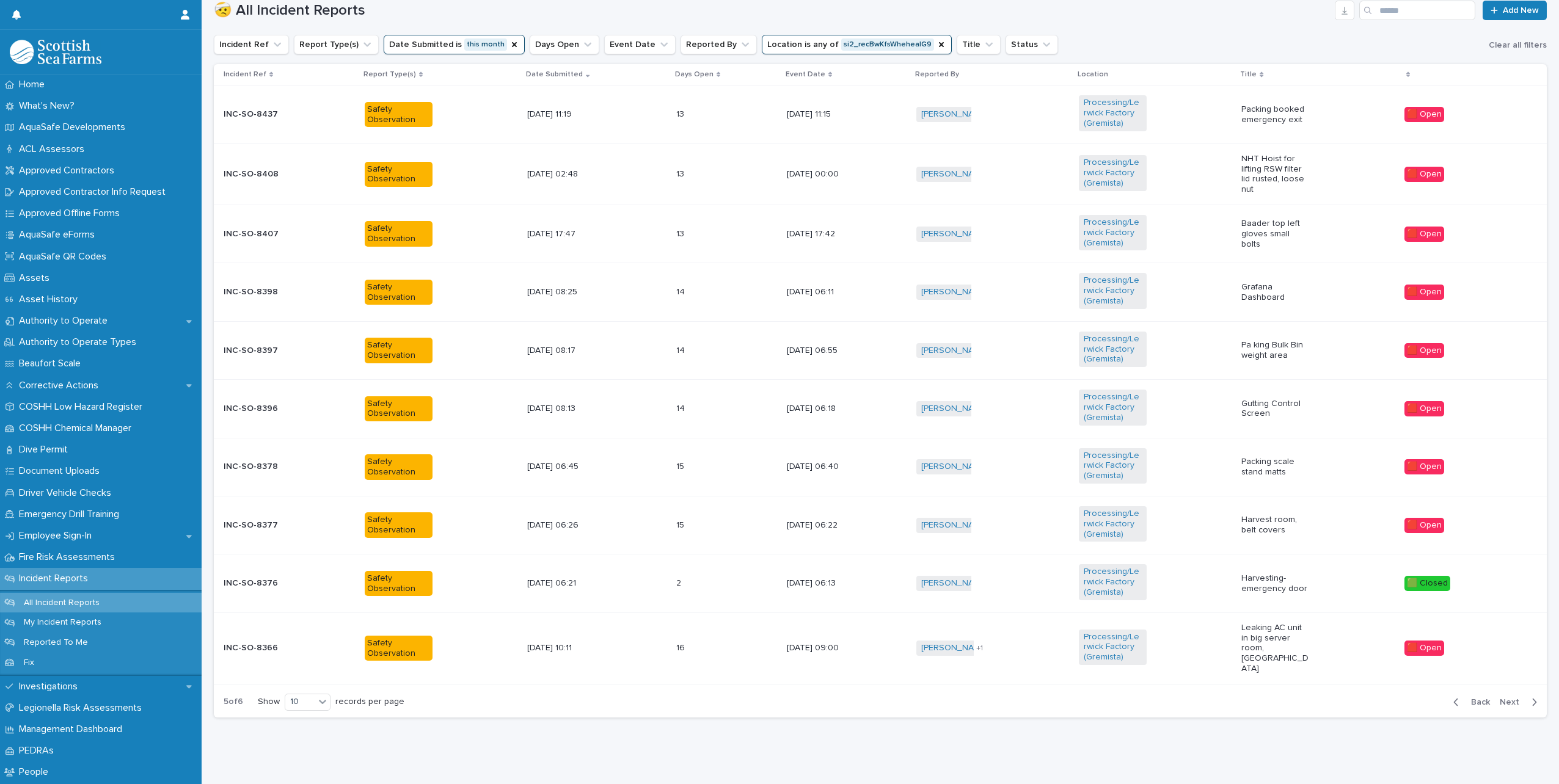
click at [1470, 698] on span "Back" at bounding box center [1476, 702] width 26 height 9
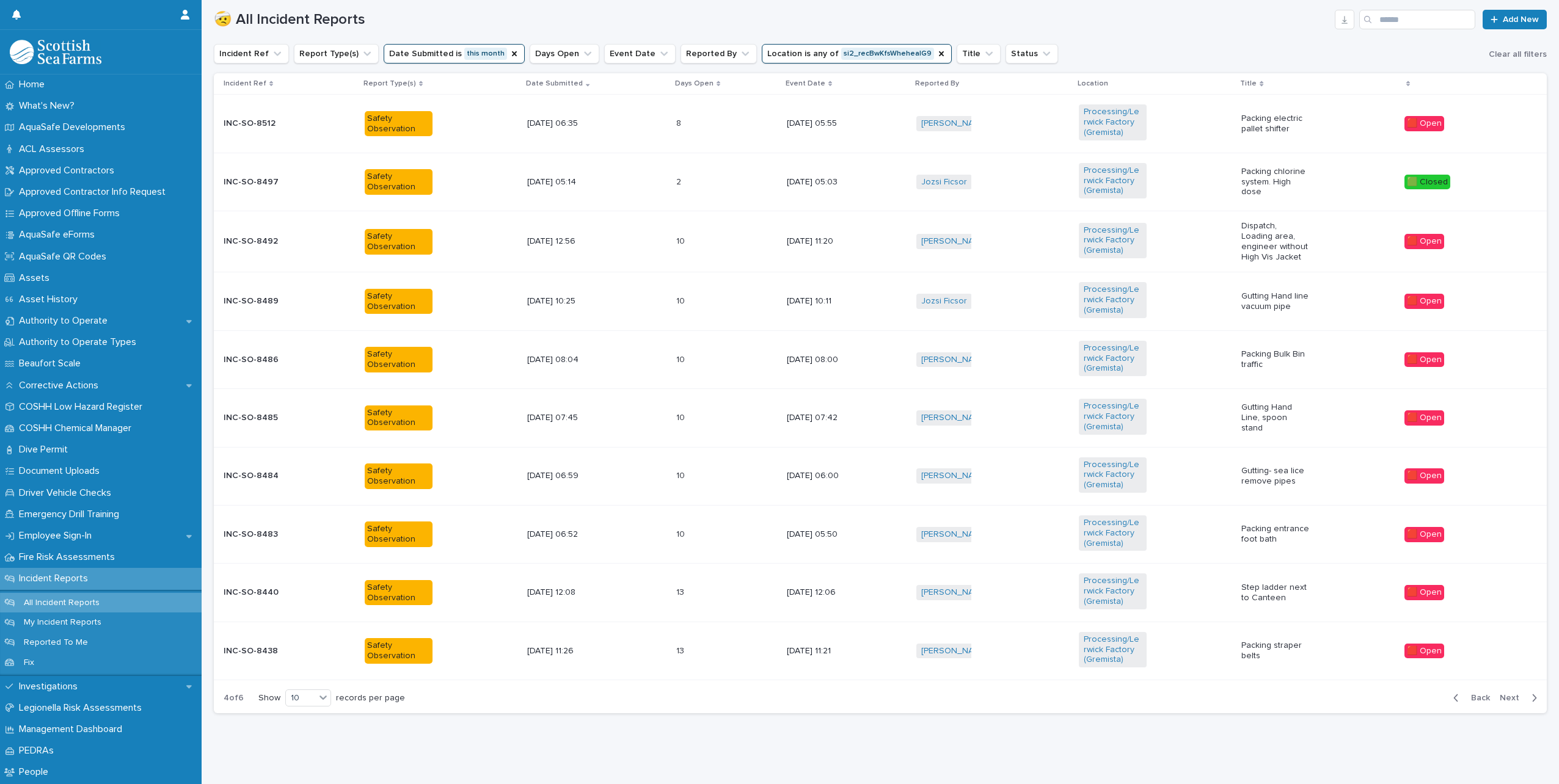
click at [1470, 693] on span "Back" at bounding box center [1476, 697] width 26 height 9
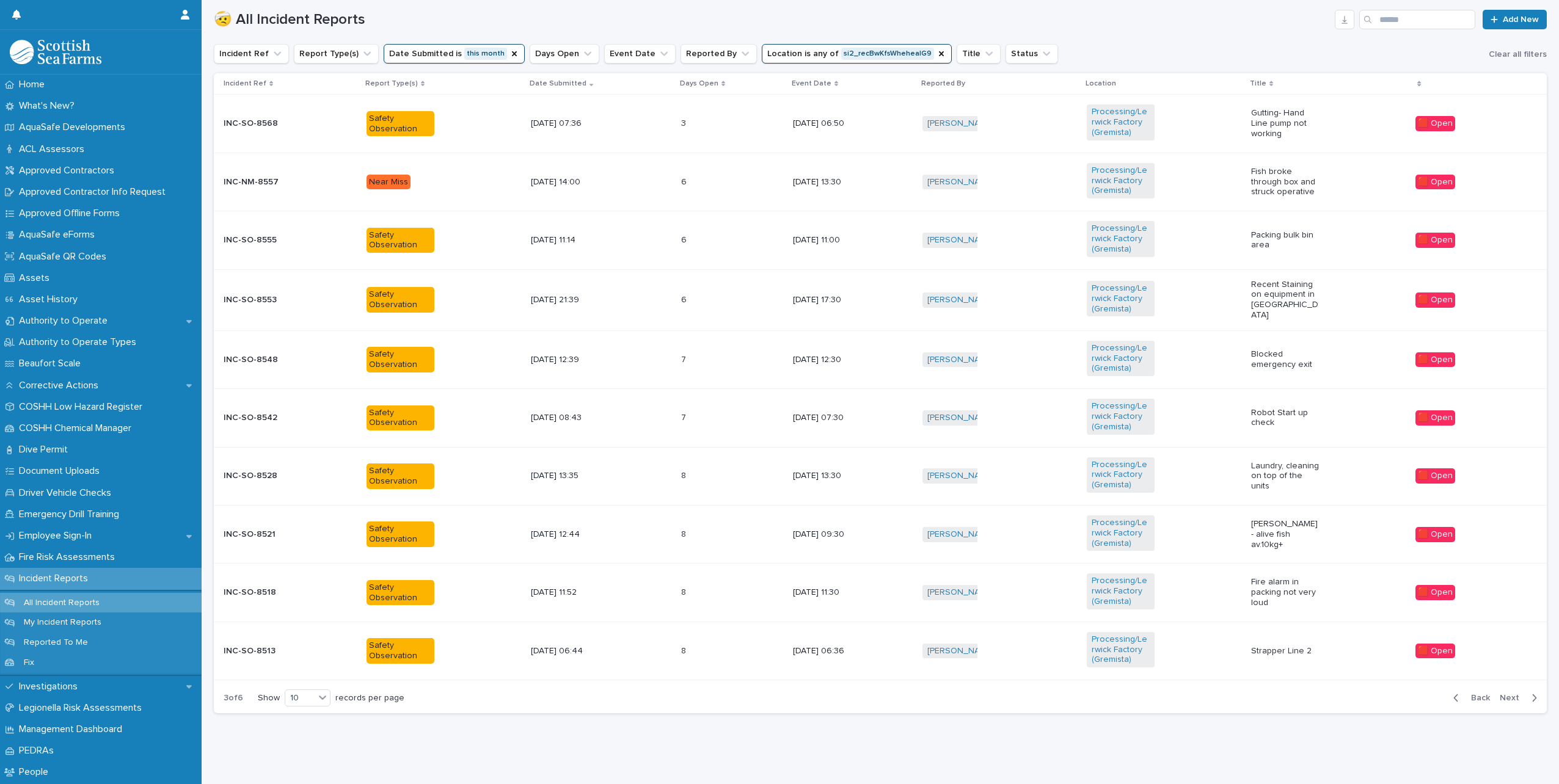
click at [1470, 693] on span "Back" at bounding box center [1476, 697] width 26 height 9
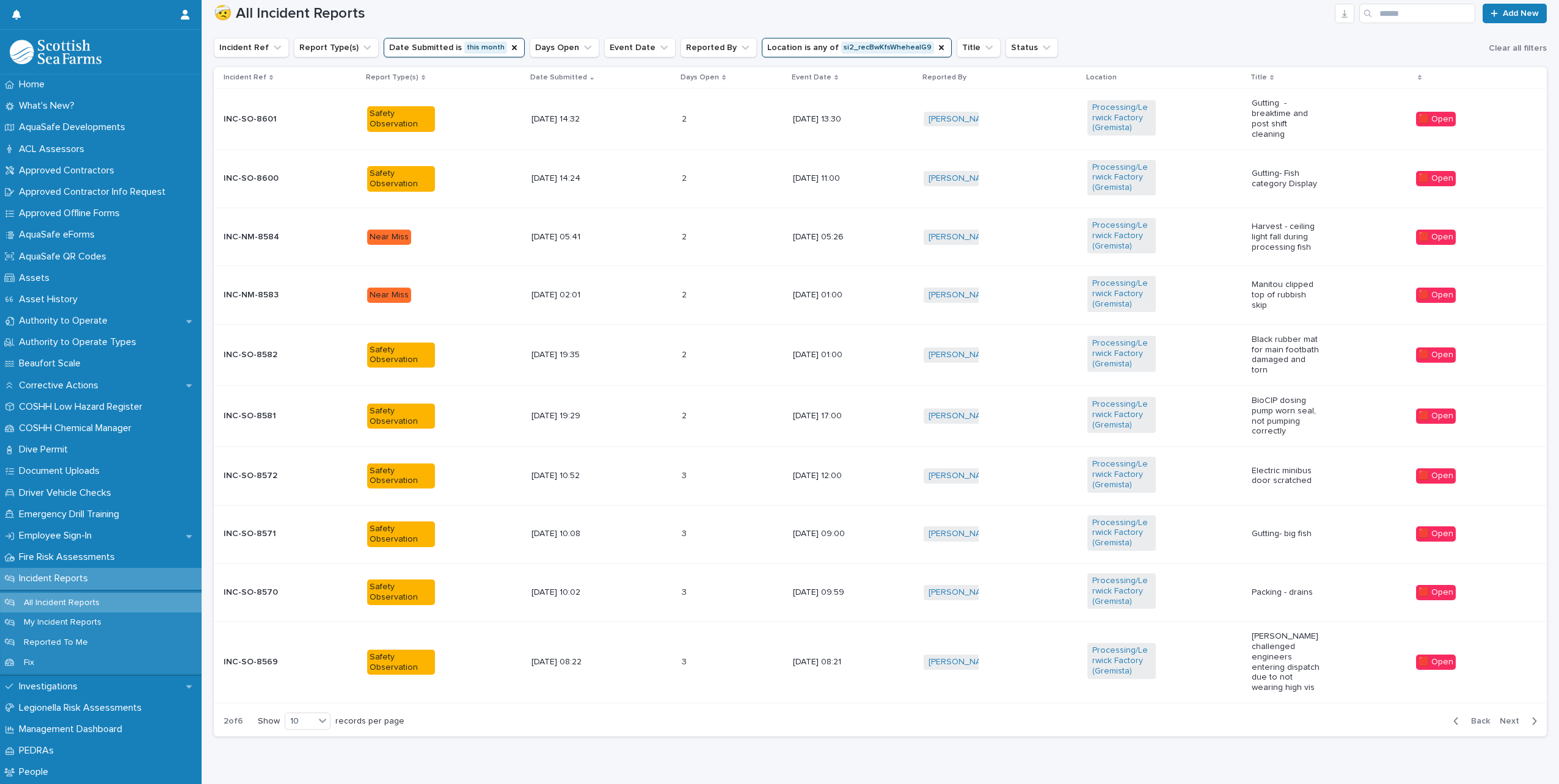
scroll to position [428, 0]
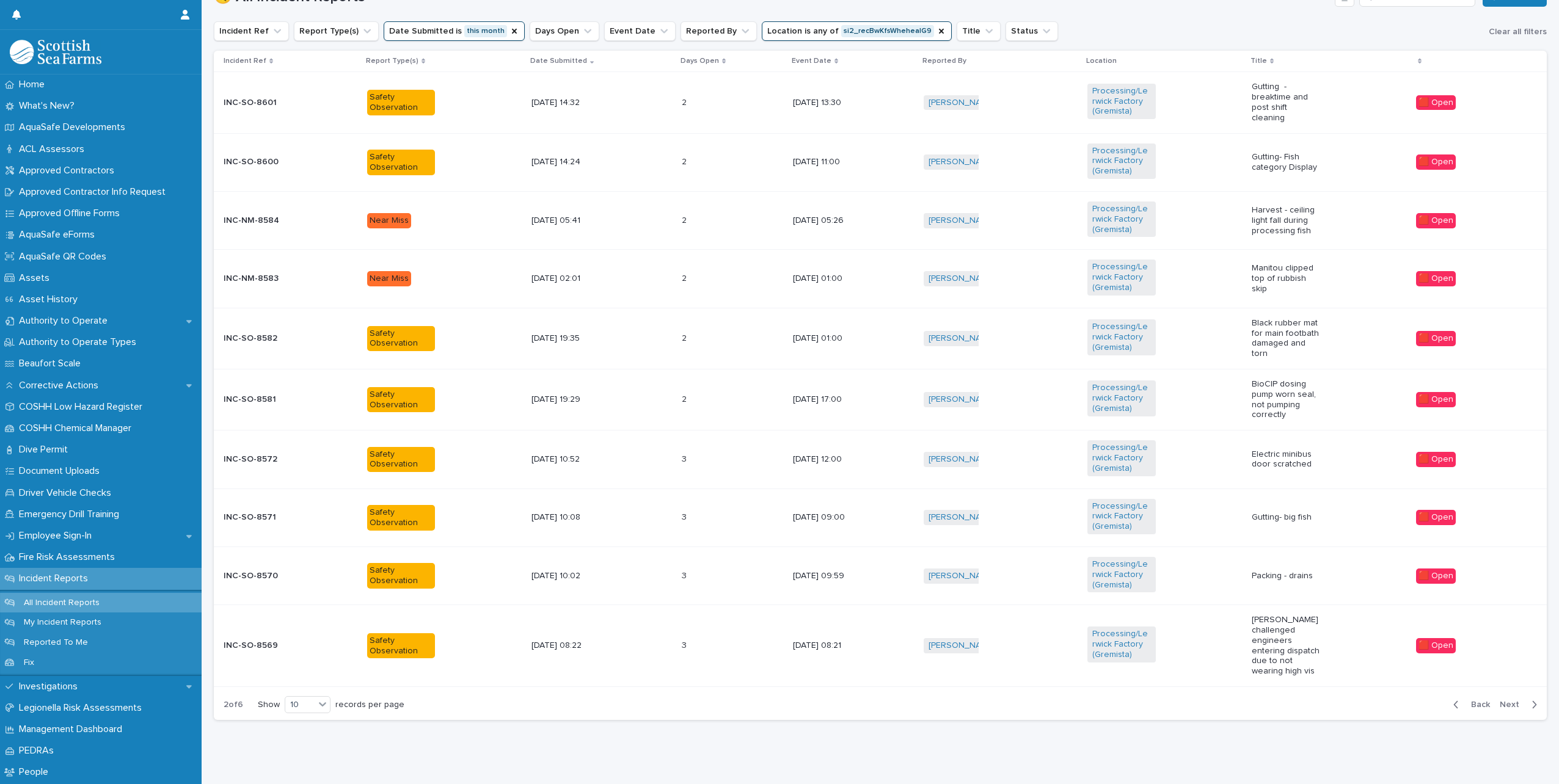
click at [1469, 709] on button "Back" at bounding box center [1468, 704] width 51 height 11
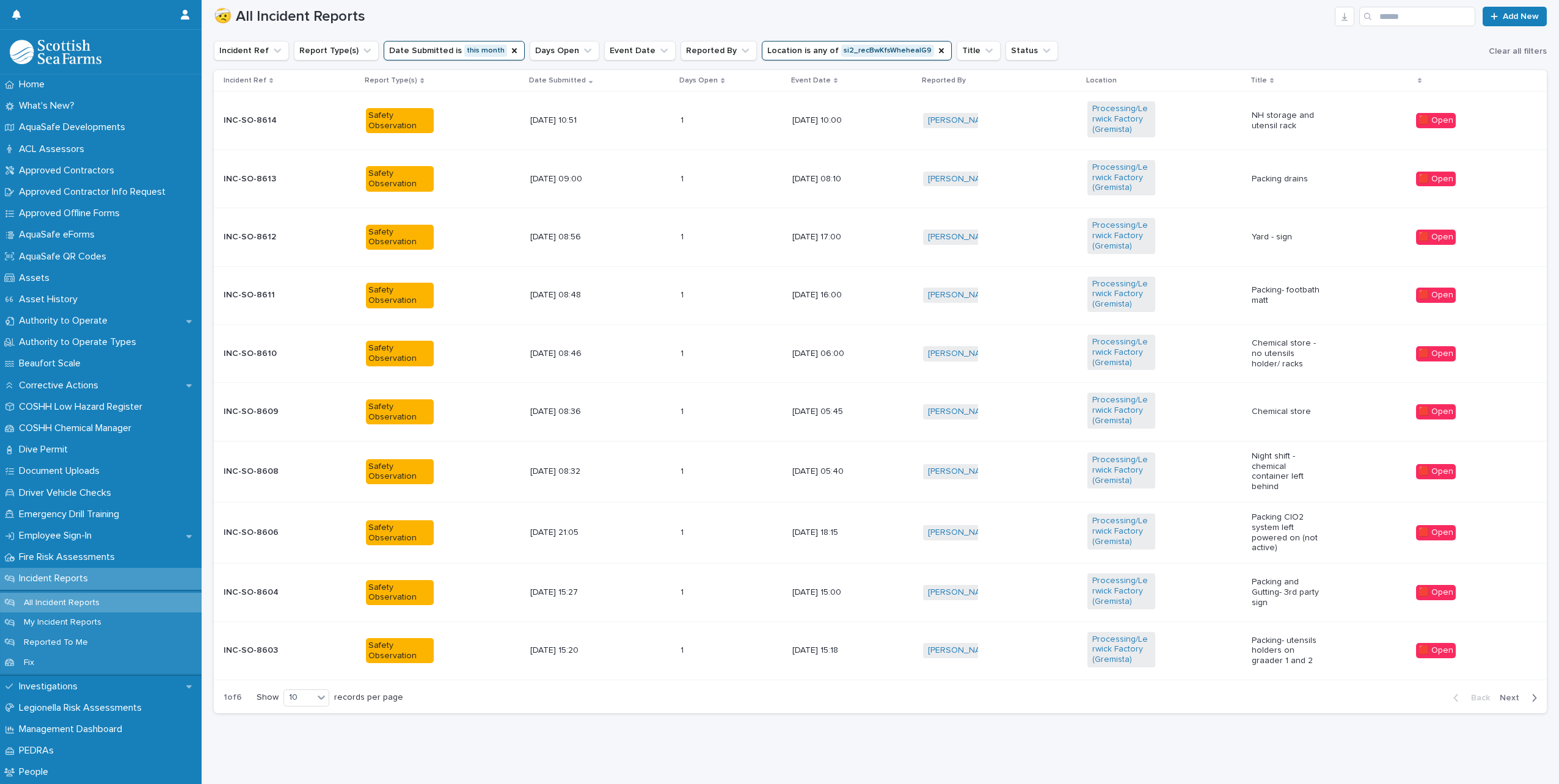
scroll to position [414, 0]
